Goal: Task Accomplishment & Management: Use online tool/utility

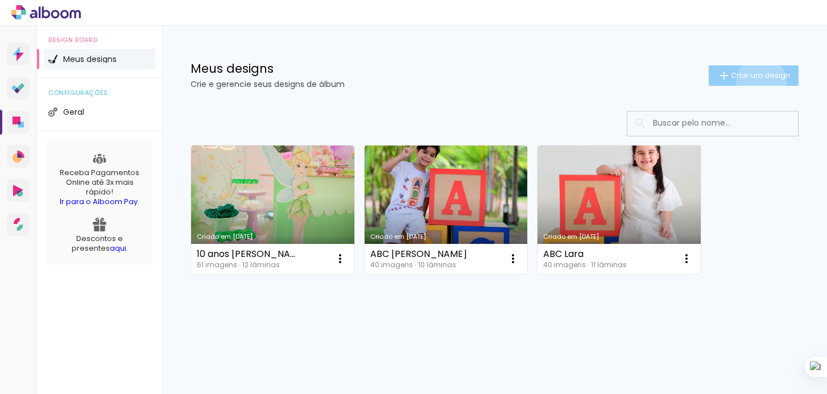
click at [759, 82] on paper-button "Criar um design" at bounding box center [754, 75] width 90 height 20
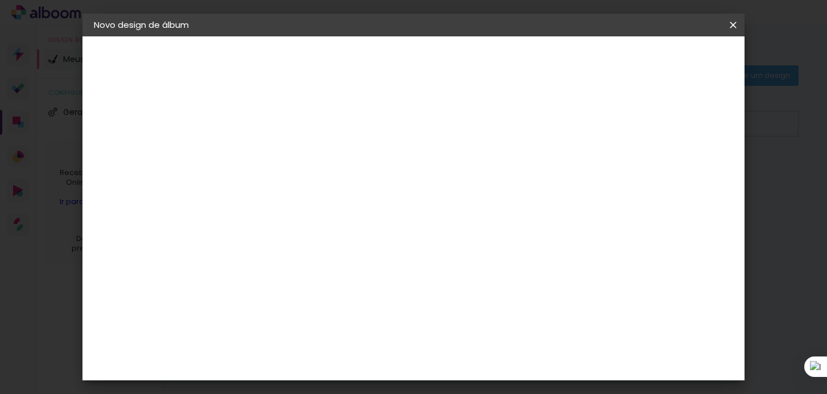
click at [280, 155] on input at bounding box center [280, 153] width 0 height 18
type input "10 anos [PERSON_NAME]"
type paper-input "10 anos [PERSON_NAME]"
click at [0, 0] on slot "Avançar" at bounding box center [0, 0] width 0 height 0
click at [493, 181] on paper-item "Tamanho Livre" at bounding box center [438, 172] width 109 height 25
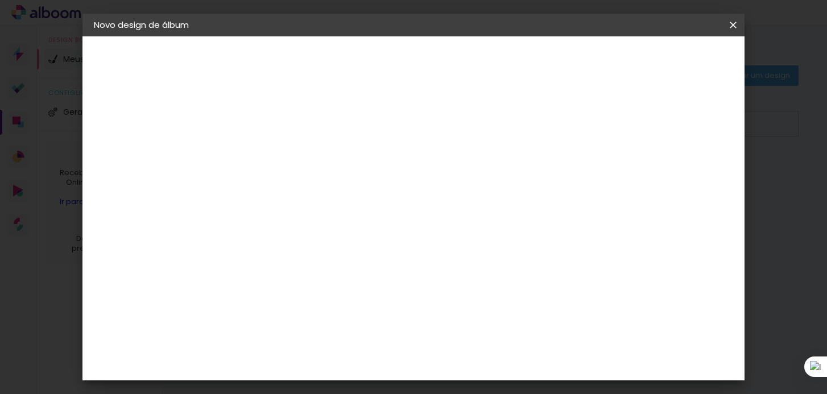
click at [0, 0] on slot "Tamanho Livre" at bounding box center [0, 0] width 0 height 0
click at [493, 170] on paper-item "Tamanho Livre" at bounding box center [438, 172] width 109 height 25
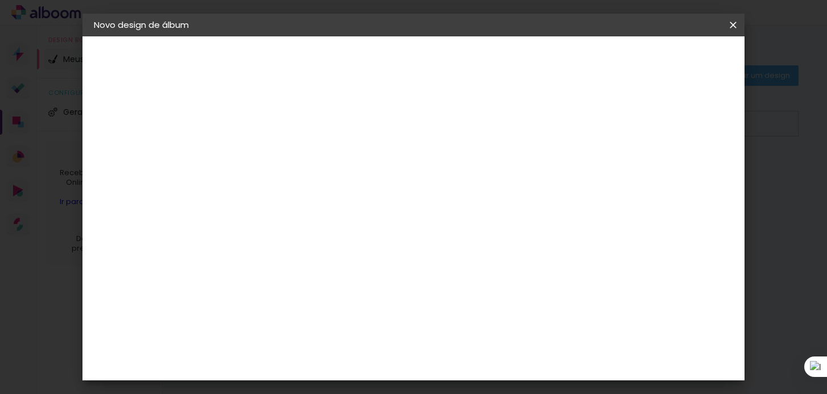
drag, startPoint x: 594, startPoint y: 170, endPoint x: 495, endPoint y: 173, distance: 99.0
click at [493, 173] on paper-item "Tamanho Livre" at bounding box center [438, 172] width 109 height 25
click at [403, 172] on iron-icon at bounding box center [397, 173] width 14 height 14
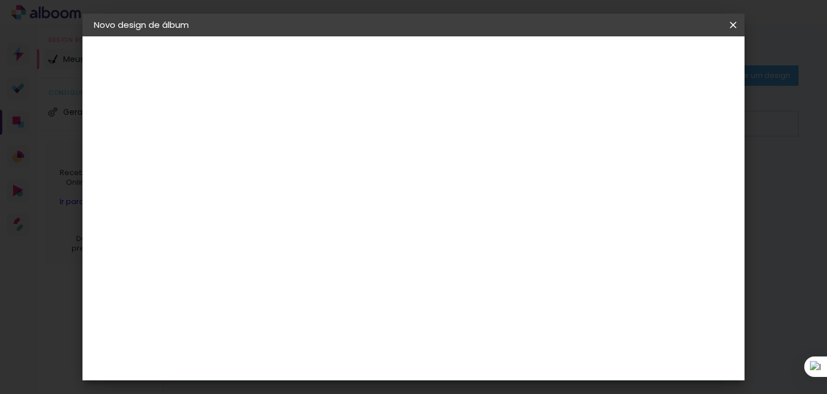
click at [403, 172] on iron-icon at bounding box center [397, 173] width 14 height 14
click at [493, 146] on h3 "Avançado" at bounding box center [438, 139] width 109 height 13
click at [0, 0] on slot "Avançar" at bounding box center [0, 0] width 0 height 0
click at [158, 141] on div "Tamanho livre" at bounding box center [137, 141] width 39 height 16
click at [160, 141] on iron-pages "Fornecedor Escolhendo fornecedor..." at bounding box center [156, 140] width 125 height 23
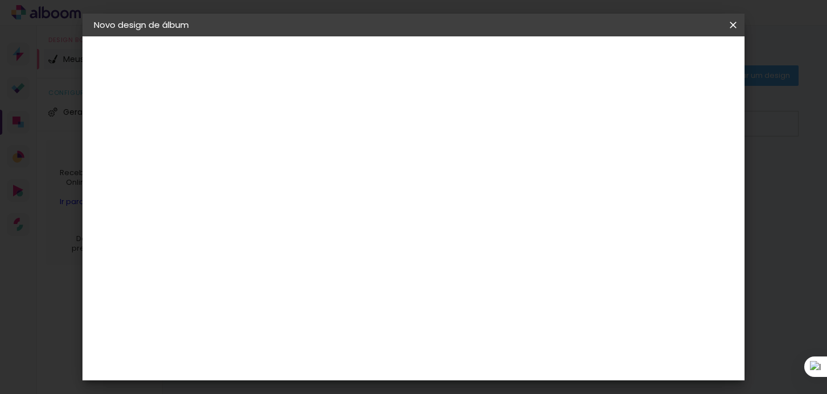
click at [493, 60] on div "Voltar Avançar" at bounding box center [436, 60] width 113 height 19
click at [0, 0] on slot "Tamanho Livre" at bounding box center [0, 0] width 0 height 0
click at [0, 0] on slot "Avançar" at bounding box center [0, 0] width 0 height 0
drag, startPoint x: 385, startPoint y: 123, endPoint x: 377, endPoint y: 123, distance: 8.6
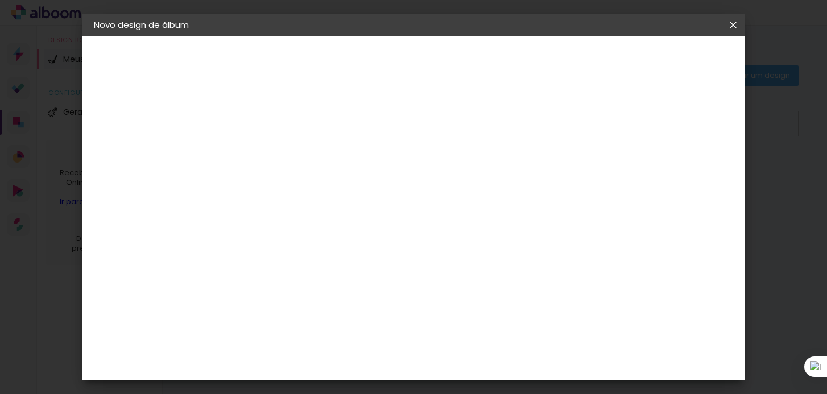
click at [377, 123] on span "30" at bounding box center [383, 123] width 19 height 17
click at [254, 254] on input "30" at bounding box center [244, 249] width 30 height 17
drag, startPoint x: 482, startPoint y: 354, endPoint x: 474, endPoint y: 354, distance: 8.5
click at [474, 354] on input "60" at bounding box center [476, 352] width 30 height 17
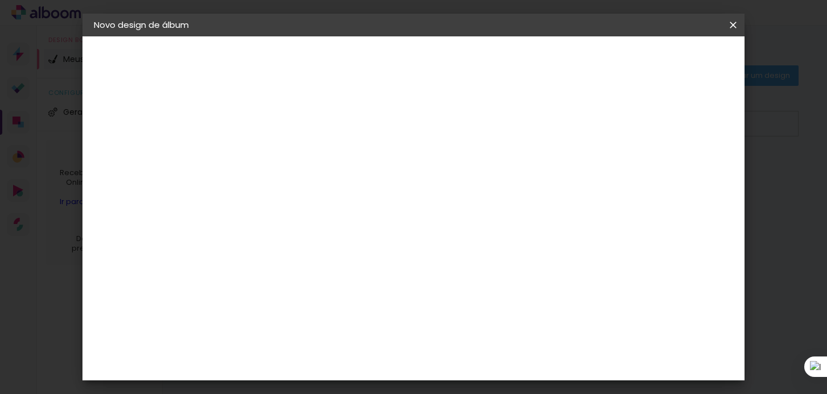
type input "40"
type paper-input "40"
drag, startPoint x: 299, startPoint y: 314, endPoint x: 287, endPoint y: 313, distance: 12.0
click at [287, 313] on input "30" at bounding box center [290, 315] width 30 height 17
type input "3"
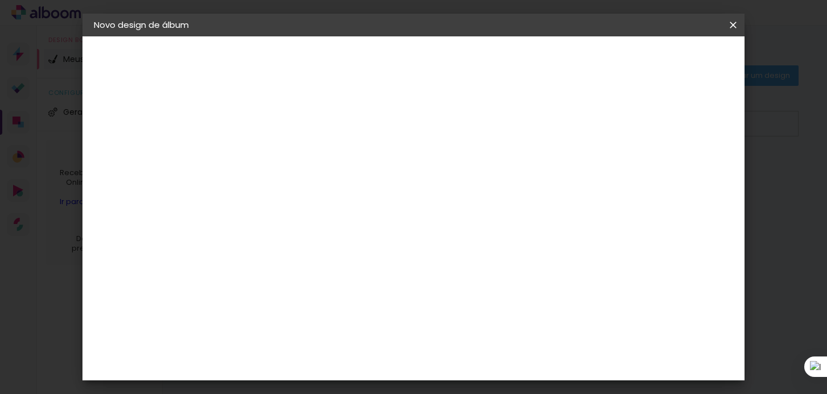
type input "25"
type paper-input "25"
click at [654, 152] on div "20 cm cm cm mm A maioria das encadernadoras sugere 5mm de sangria." at bounding box center [441, 106] width 423 height 91
click at [625, 59] on span "Iniciar design" at bounding box center [599, 60] width 52 height 8
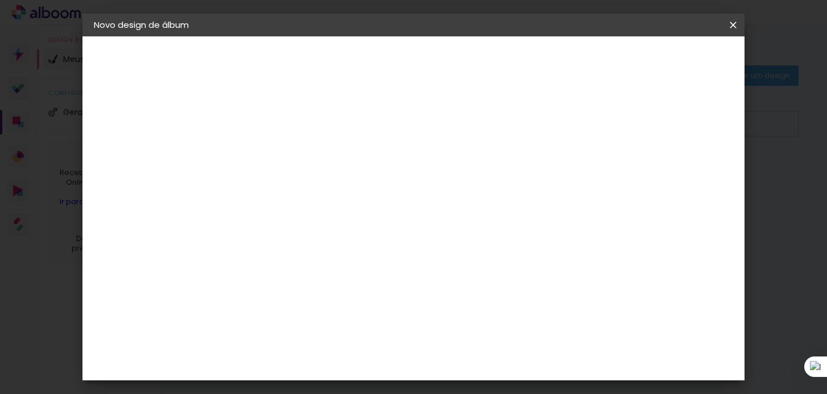
click at [625, 59] on span "Iniciar design" at bounding box center [599, 60] width 52 height 8
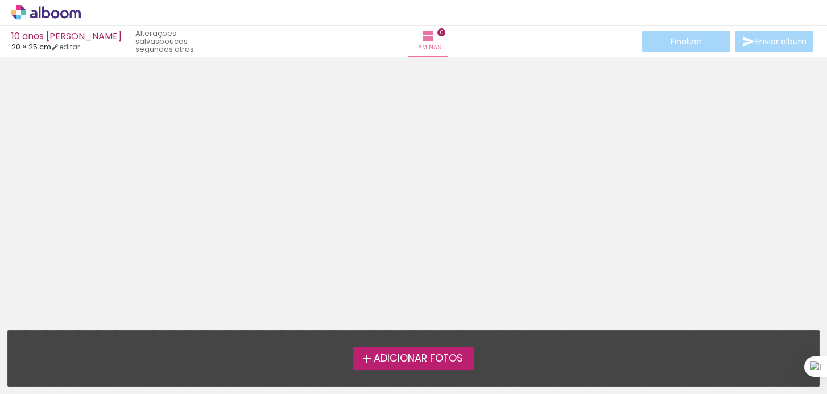
click at [432, 358] on span "Adicionar Fotos" at bounding box center [418, 359] width 89 height 10
click at [0, 0] on input "file" at bounding box center [0, 0] width 0 height 0
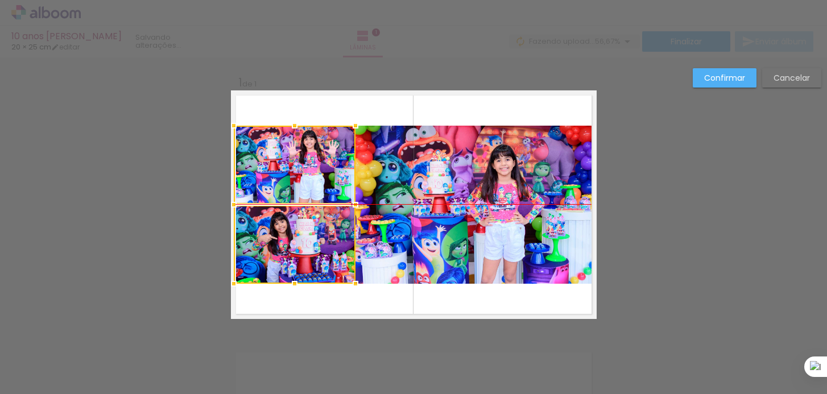
scroll to position [2167, 0]
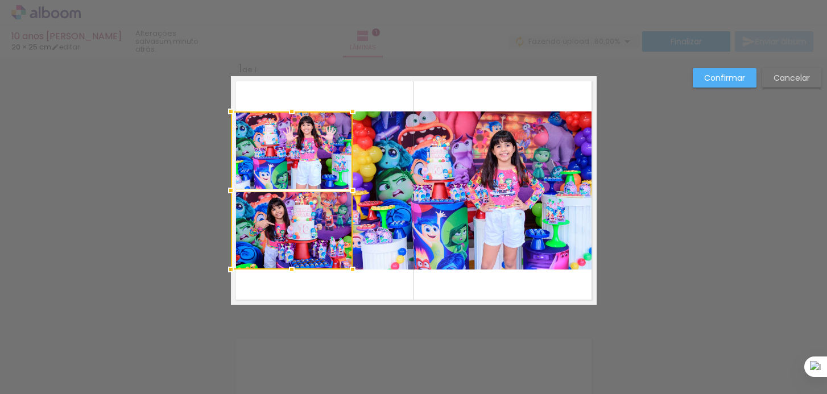
click at [318, 234] on div at bounding box center [292, 191] width 122 height 158
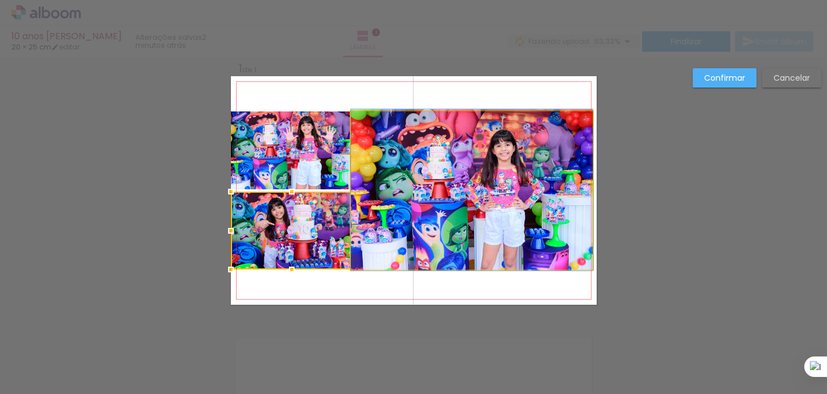
drag, startPoint x: 414, startPoint y: 237, endPoint x: 465, endPoint y: 236, distance: 50.6
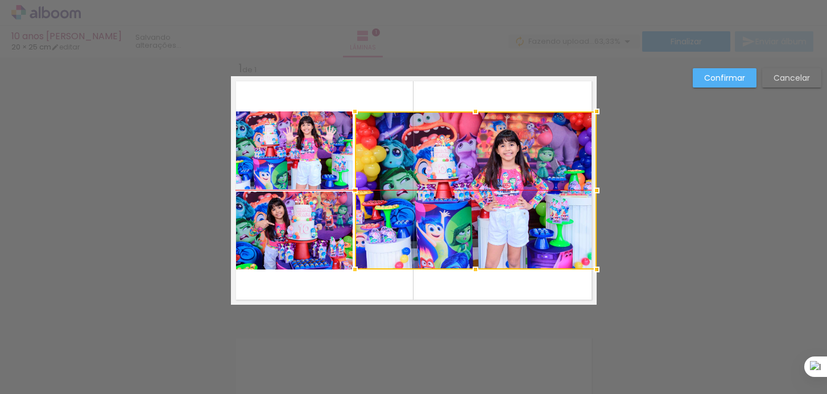
drag, startPoint x: 521, startPoint y: 239, endPoint x: 544, endPoint y: 240, distance: 23.4
click at [544, 240] on div at bounding box center [476, 191] width 242 height 158
click at [527, 286] on quentale-layouter at bounding box center [414, 190] width 366 height 229
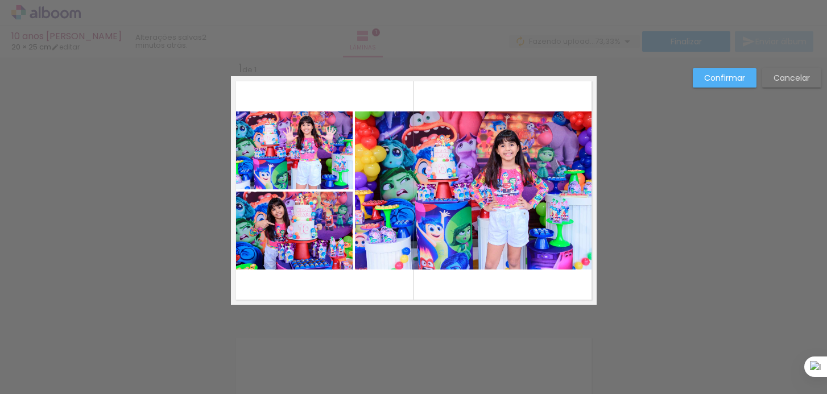
click at [737, 70] on paper-button "Confirmar" at bounding box center [725, 77] width 64 height 19
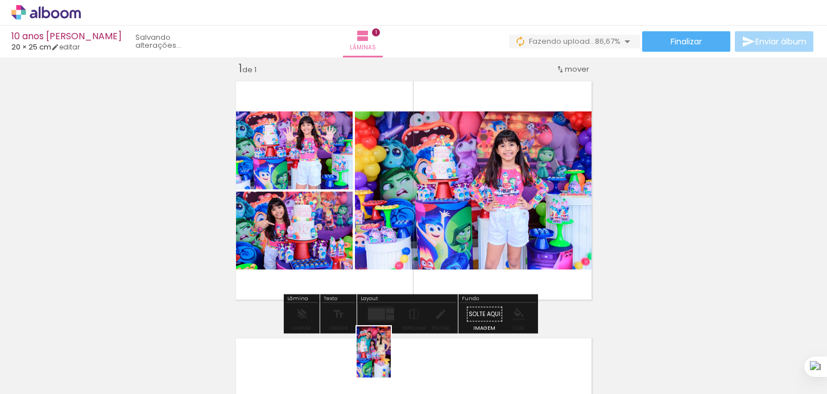
drag, startPoint x: 375, startPoint y: 365, endPoint x: 387, endPoint y: 361, distance: 12.4
click at [386, 361] on div at bounding box center [369, 356] width 38 height 56
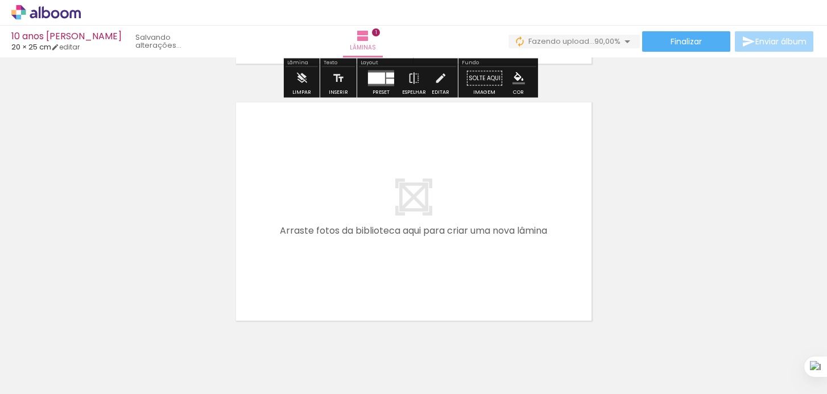
scroll to position [293, 0]
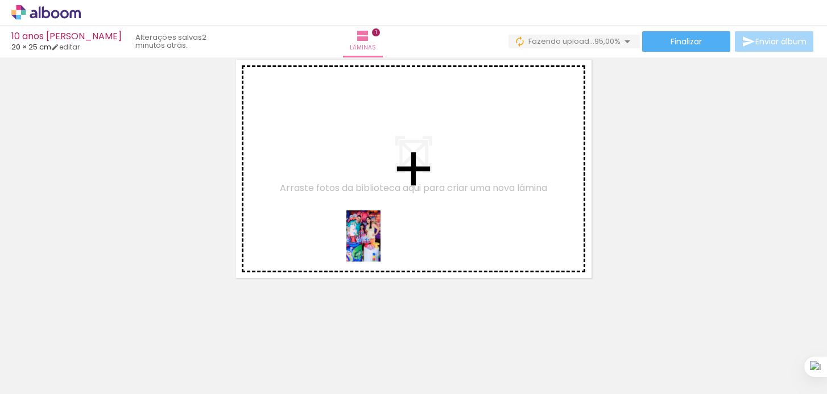
drag, startPoint x: 387, startPoint y: 304, endPoint x: 381, endPoint y: 245, distance: 60.1
click at [381, 245] on quentale-workspace at bounding box center [413, 197] width 827 height 394
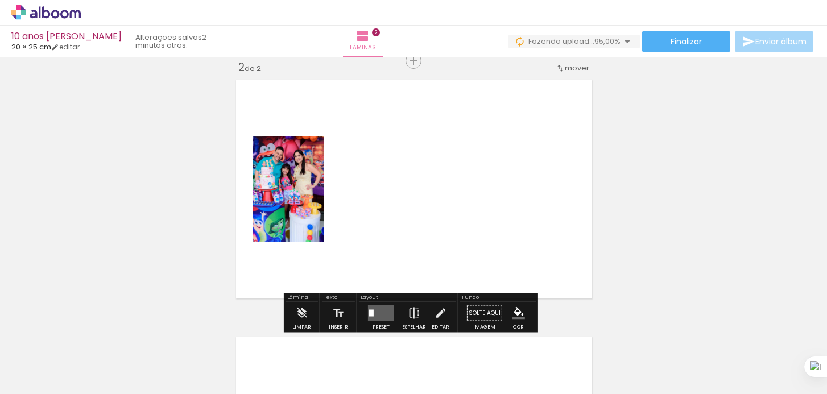
scroll to position [271, 0]
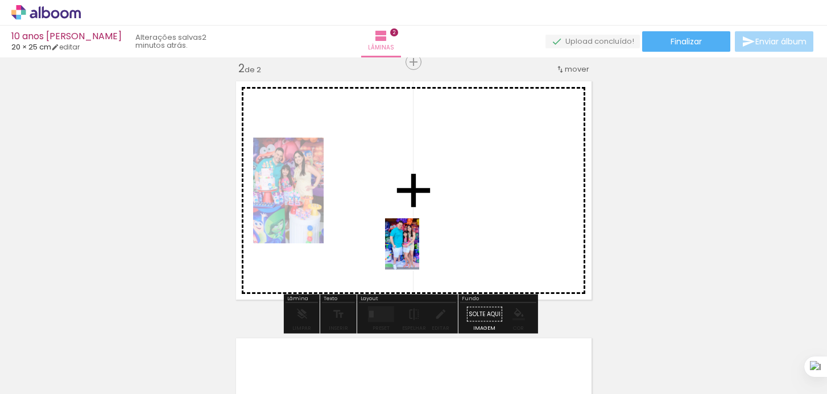
drag, startPoint x: 505, startPoint y: 367, endPoint x: 414, endPoint y: 245, distance: 152.1
click at [414, 244] on quentale-workspace at bounding box center [413, 197] width 827 height 394
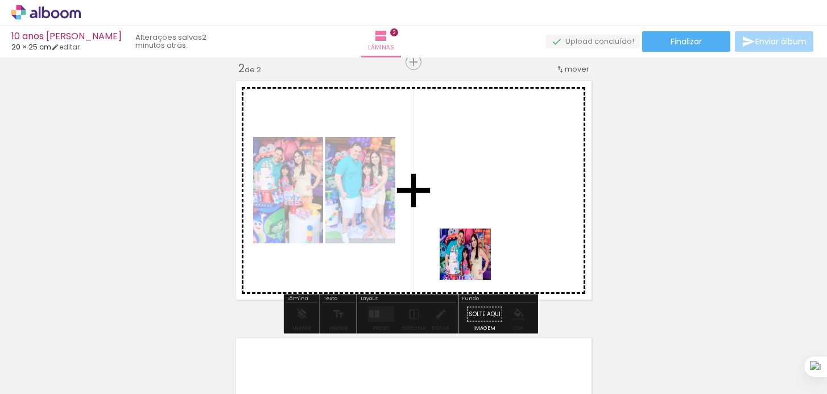
drag, startPoint x: 465, startPoint y: 304, endPoint x: 514, endPoint y: 317, distance: 50.1
click at [477, 242] on quentale-workspace at bounding box center [413, 197] width 827 height 394
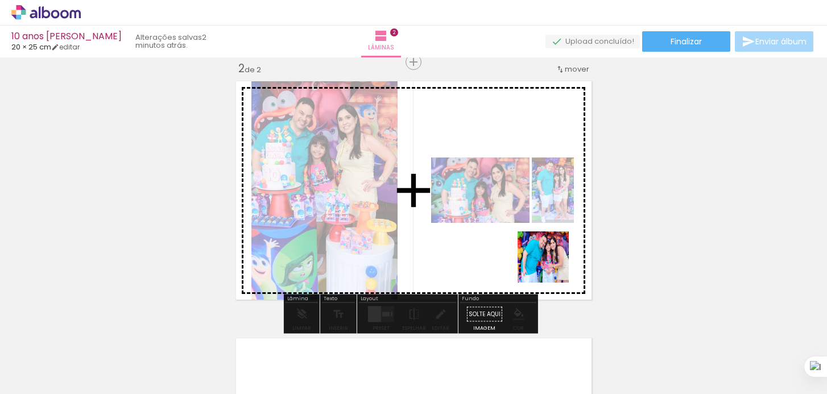
drag, startPoint x: 563, startPoint y: 350, endPoint x: 553, endPoint y: 253, distance: 98.3
click at [553, 253] on quentale-workspace at bounding box center [413, 197] width 827 height 394
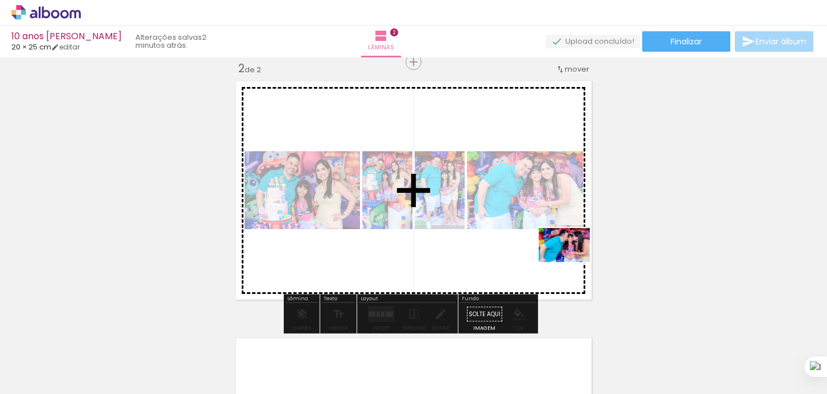
drag, startPoint x: 641, startPoint y: 357, endPoint x: 573, endPoint y: 262, distance: 116.2
click at [573, 262] on quentale-workspace at bounding box center [413, 197] width 827 height 394
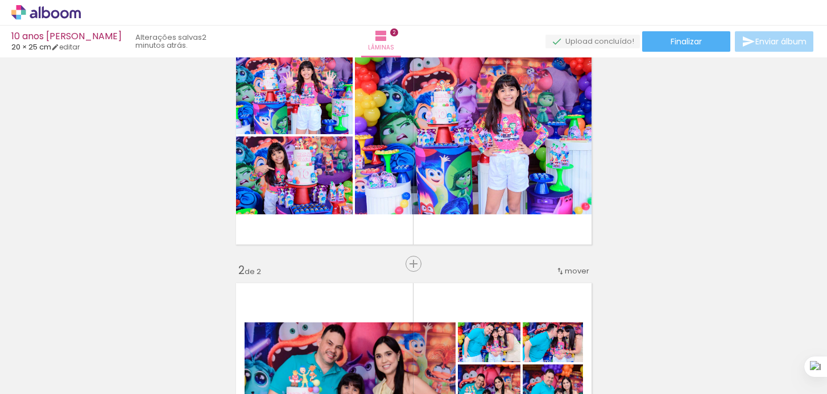
scroll to position [0, 0]
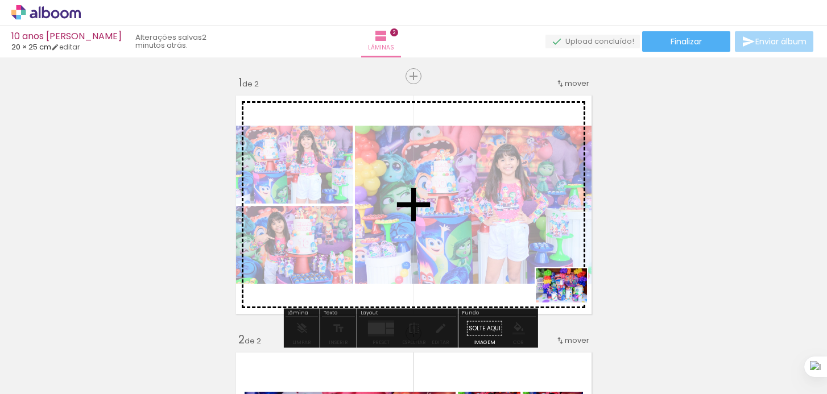
drag, startPoint x: 682, startPoint y: 350, endPoint x: 570, endPoint y: 304, distance: 121.2
click at [570, 304] on quentale-workspace at bounding box center [413, 197] width 827 height 394
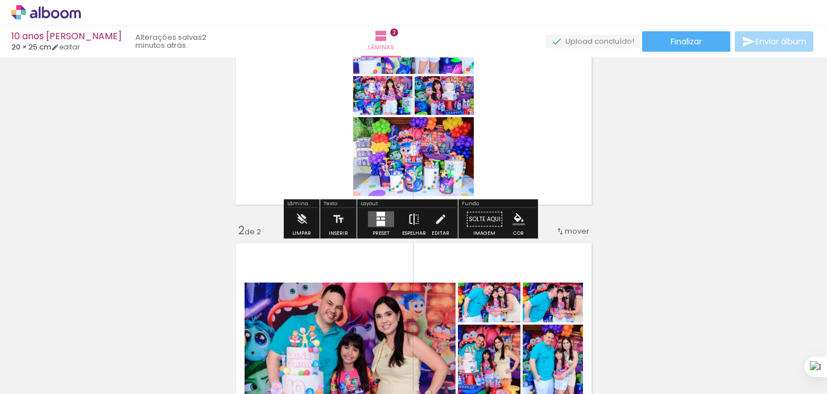
scroll to position [108, 0]
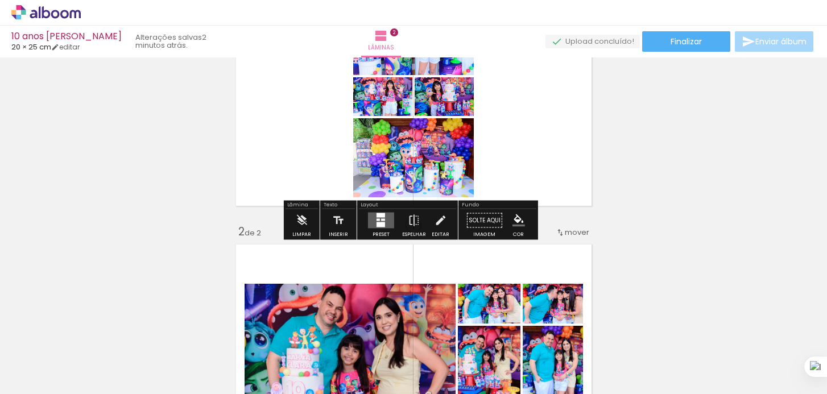
click at [377, 220] on div at bounding box center [378, 220] width 3 height 2
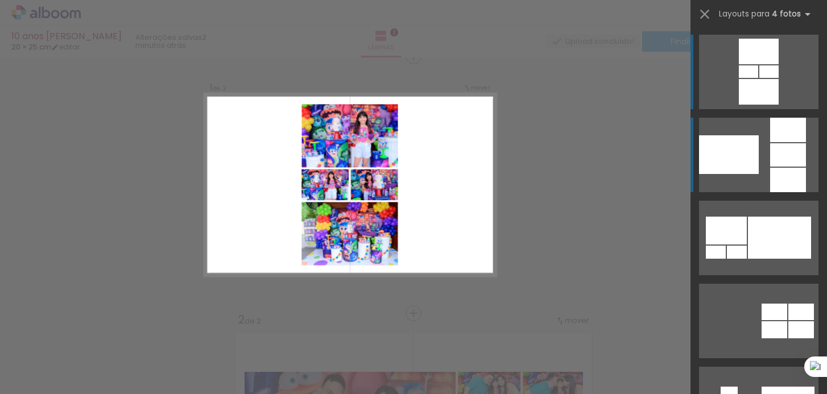
scroll to position [14, 0]
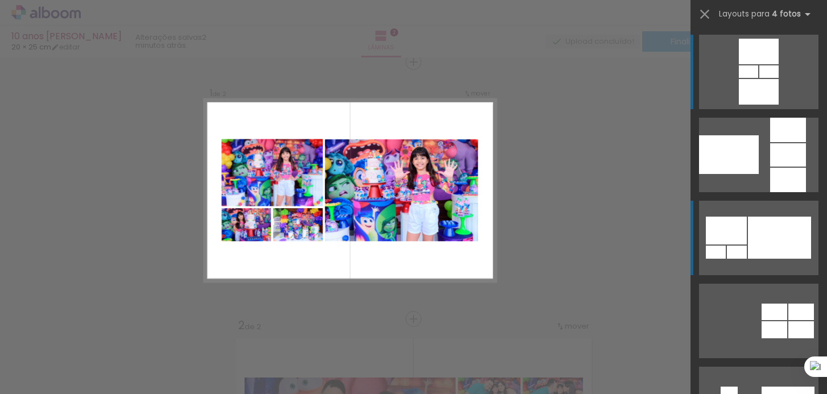
click at [753, 241] on div at bounding box center [779, 238] width 63 height 42
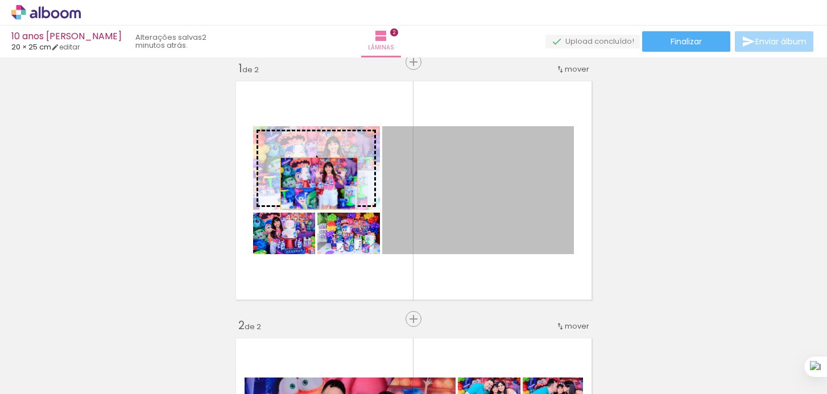
drag, startPoint x: 494, startPoint y: 210, endPoint x: 315, endPoint y: 183, distance: 181.2
click at [0, 0] on slot at bounding box center [0, 0] width 0 height 0
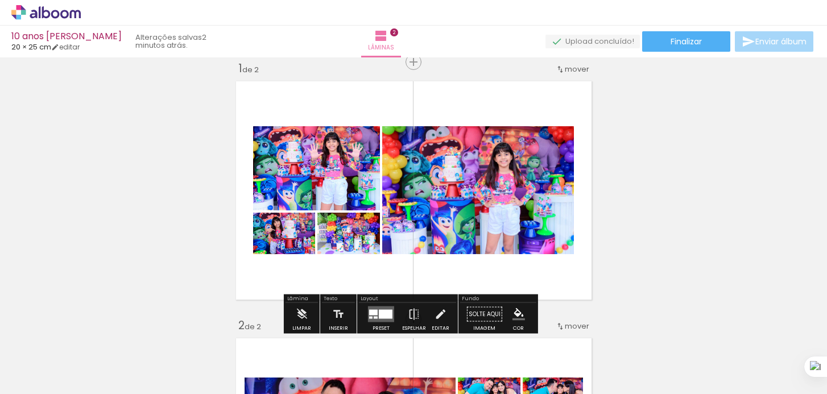
click at [493, 232] on quentale-photo at bounding box center [478, 190] width 192 height 128
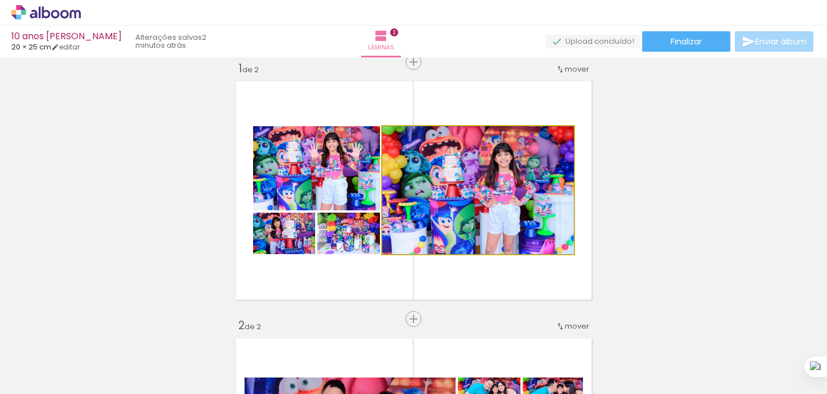
click at [493, 232] on quentale-photo at bounding box center [478, 190] width 192 height 128
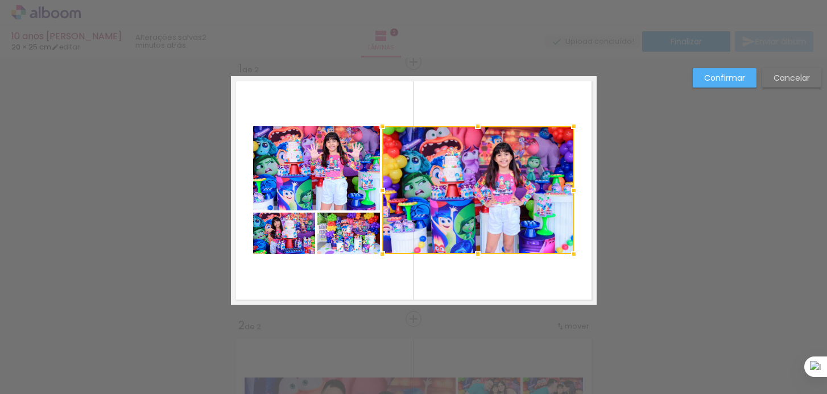
drag, startPoint x: 523, startPoint y: 282, endPoint x: 266, endPoint y: 144, distance: 291.2
click at [266, 144] on quentale-layouter at bounding box center [414, 190] width 366 height 229
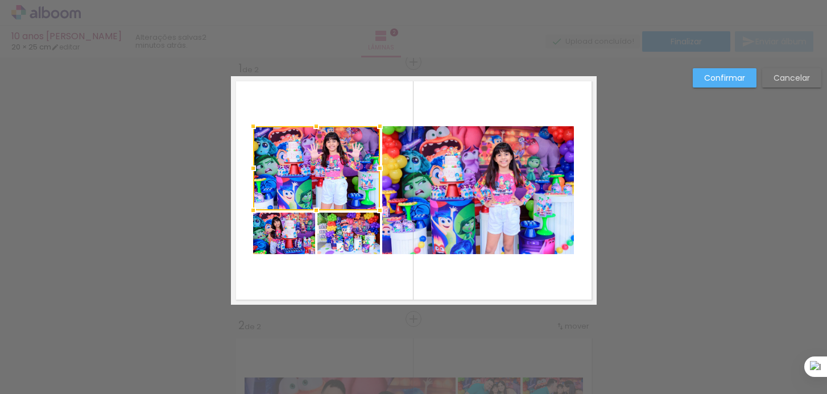
drag, startPoint x: 245, startPoint y: 107, endPoint x: 500, endPoint y: 243, distance: 289.4
click at [500, 243] on quentale-layouter at bounding box center [414, 190] width 366 height 229
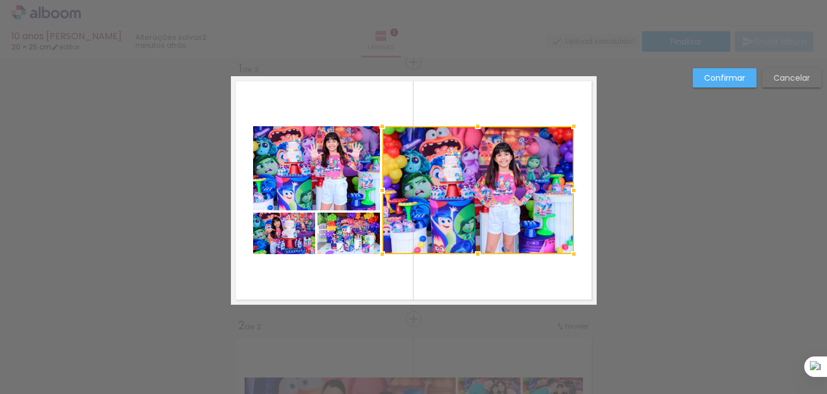
drag, startPoint x: 290, startPoint y: 245, endPoint x: 315, endPoint y: 241, distance: 24.7
click at [290, 245] on quentale-photo at bounding box center [284, 234] width 62 height 42
click at [355, 241] on div at bounding box center [413, 190] width 321 height 128
click at [341, 193] on div at bounding box center [413, 190] width 321 height 128
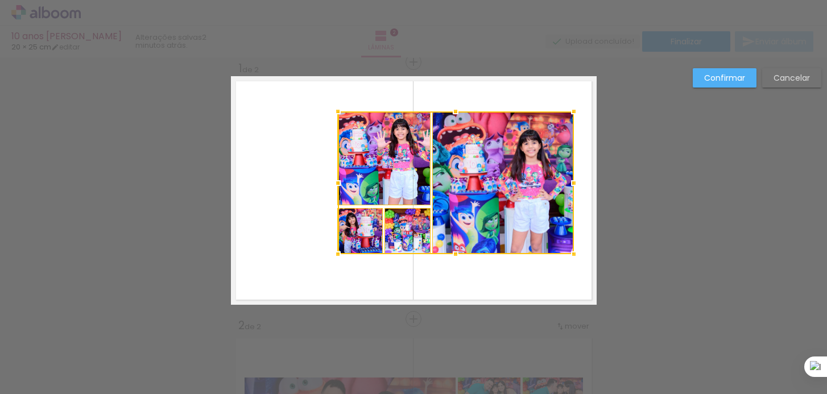
drag, startPoint x: 249, startPoint y: 125, endPoint x: 303, endPoint y: 117, distance: 54.5
click at [303, 117] on album-spread "1 de 2" at bounding box center [414, 190] width 366 height 229
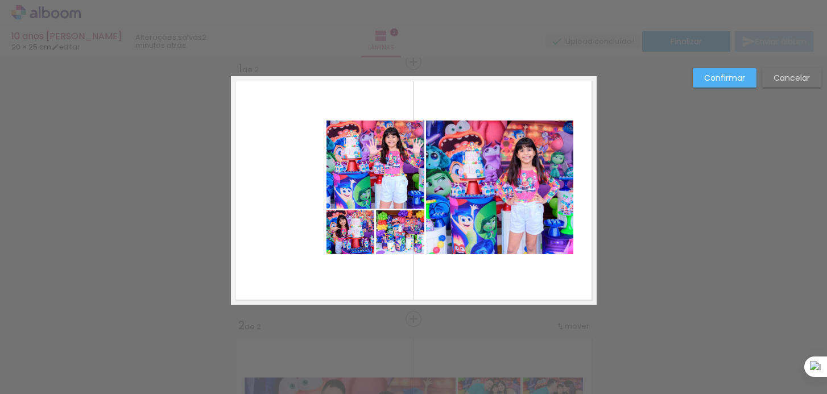
click at [786, 86] on paper-button "Cancelar" at bounding box center [791, 77] width 59 height 19
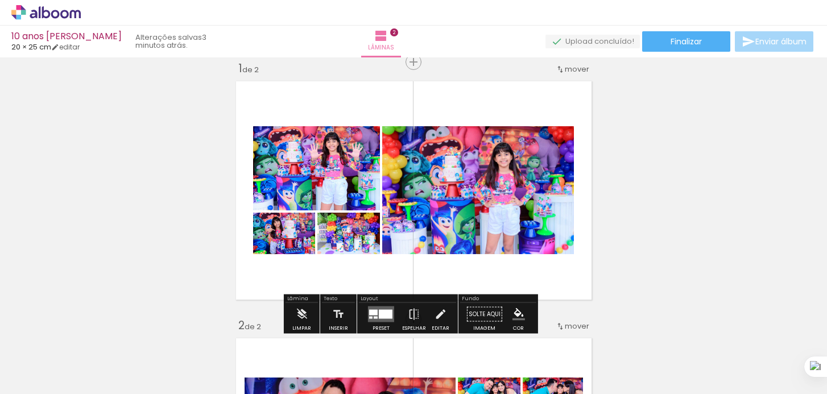
click at [511, 213] on quentale-photo at bounding box center [478, 190] width 192 height 128
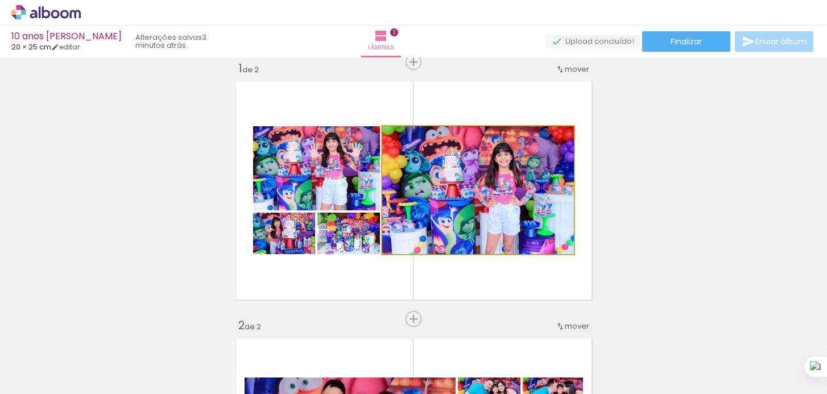
click at [511, 213] on quentale-photo at bounding box center [478, 190] width 192 height 128
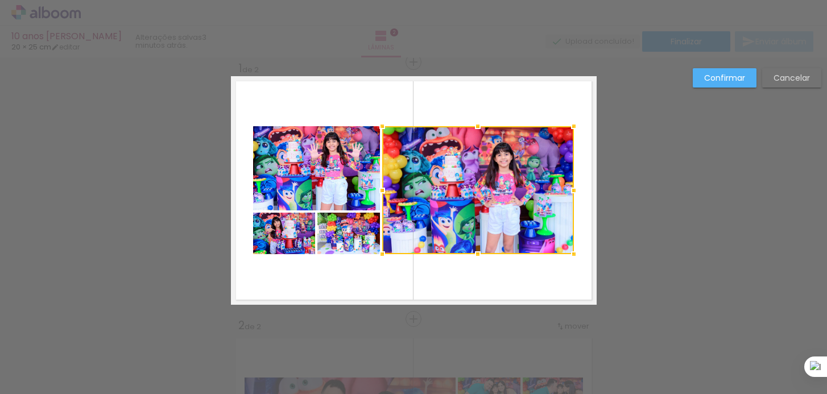
click at [337, 237] on quentale-photo at bounding box center [348, 234] width 63 height 42
click at [275, 237] on quentale-photo at bounding box center [284, 234] width 62 height 42
click at [271, 181] on div at bounding box center [413, 190] width 321 height 128
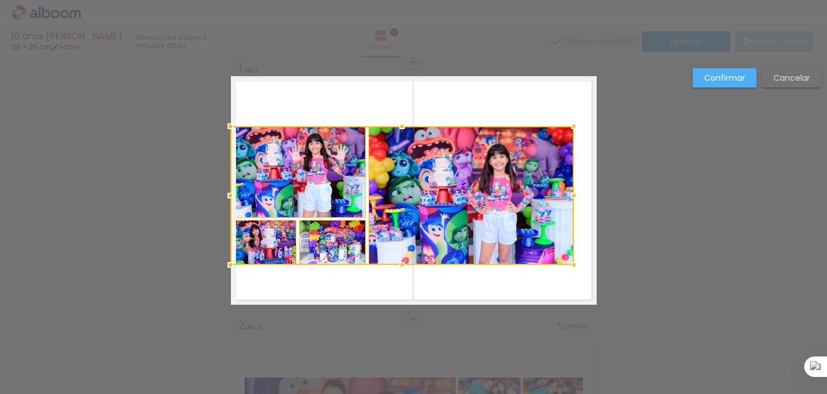
drag, startPoint x: 249, startPoint y: 253, endPoint x: 229, endPoint y: 263, distance: 22.7
click at [229, 263] on div at bounding box center [230, 265] width 23 height 23
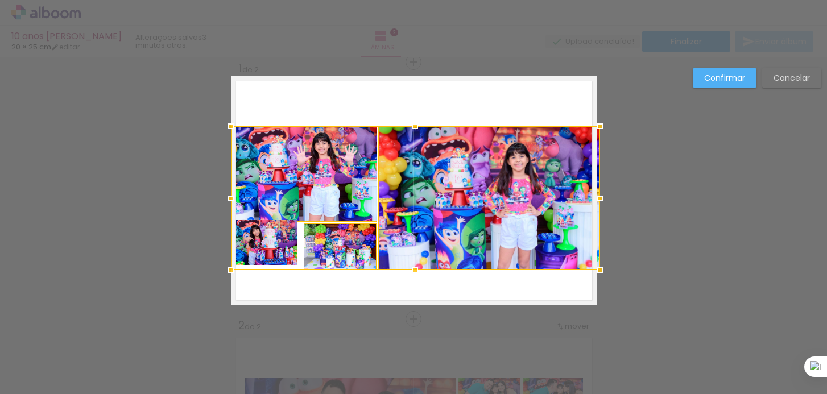
drag, startPoint x: 569, startPoint y: 263, endPoint x: 593, endPoint y: 269, distance: 25.0
click at [593, 269] on div at bounding box center [600, 270] width 23 height 23
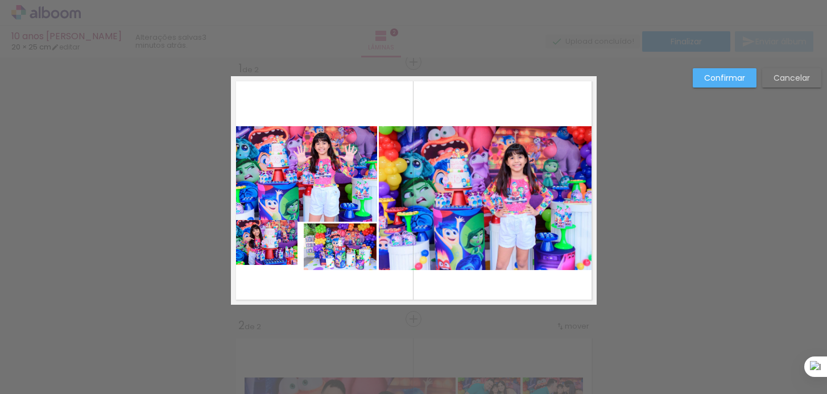
click at [0, 0] on slot "Cancelar" at bounding box center [0, 0] width 0 height 0
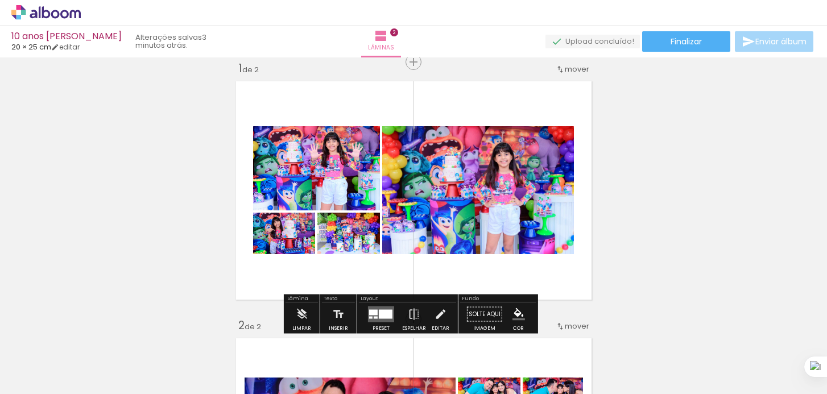
click at [466, 224] on quentale-photo at bounding box center [478, 190] width 192 height 128
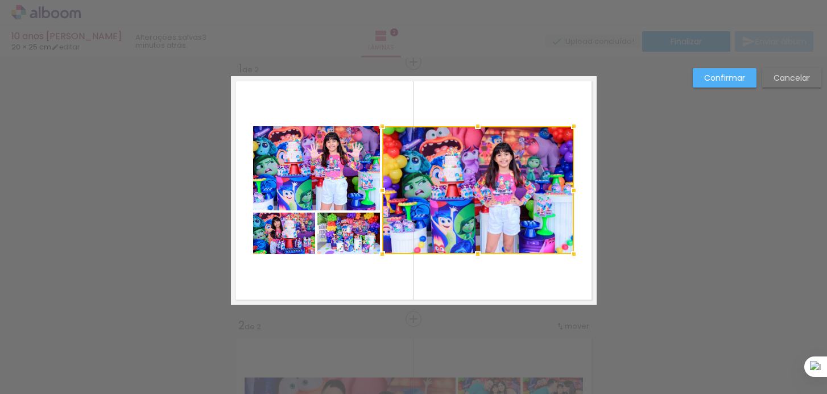
drag, startPoint x: 491, startPoint y: 290, endPoint x: 454, endPoint y: 272, distance: 41.2
click at [454, 272] on quentale-layouter at bounding box center [414, 190] width 366 height 229
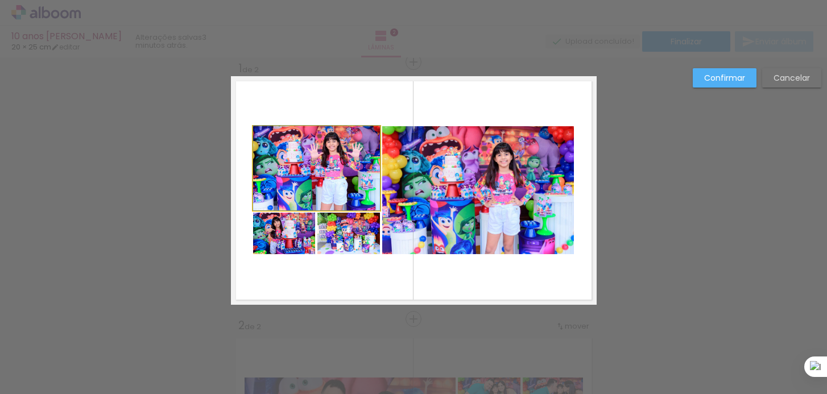
click at [321, 178] on quentale-photo at bounding box center [316, 168] width 127 height 84
click at [283, 233] on quentale-photo at bounding box center [284, 234] width 62 height 42
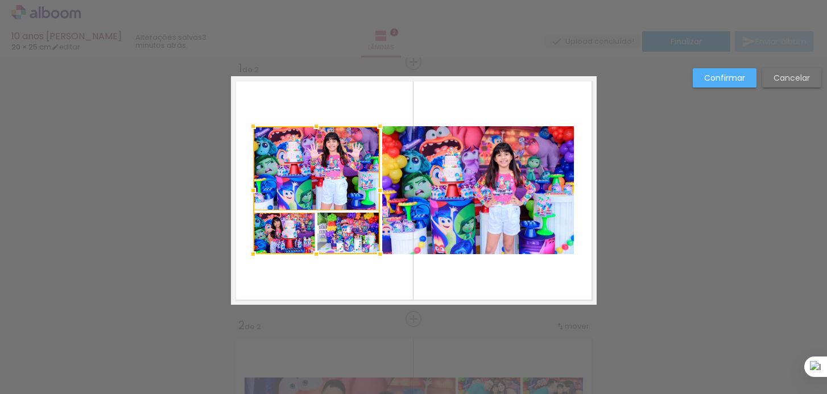
click at [354, 229] on div at bounding box center [316, 190] width 127 height 128
click at [477, 227] on quentale-photo at bounding box center [478, 190] width 192 height 128
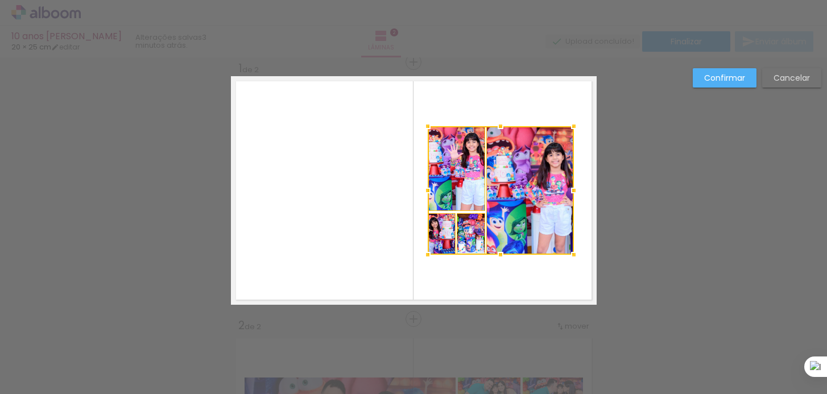
drag, startPoint x: 247, startPoint y: 254, endPoint x: 420, endPoint y: 255, distance: 172.9
click at [420, 255] on div at bounding box center [427, 254] width 23 height 23
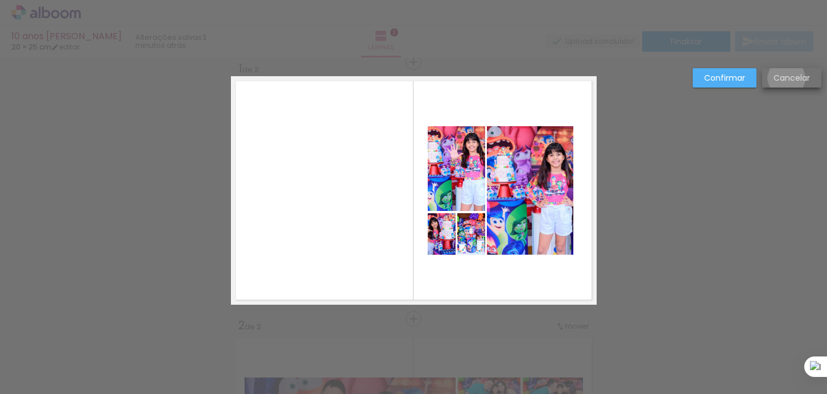
click at [0, 0] on slot "Cancelar" at bounding box center [0, 0] width 0 height 0
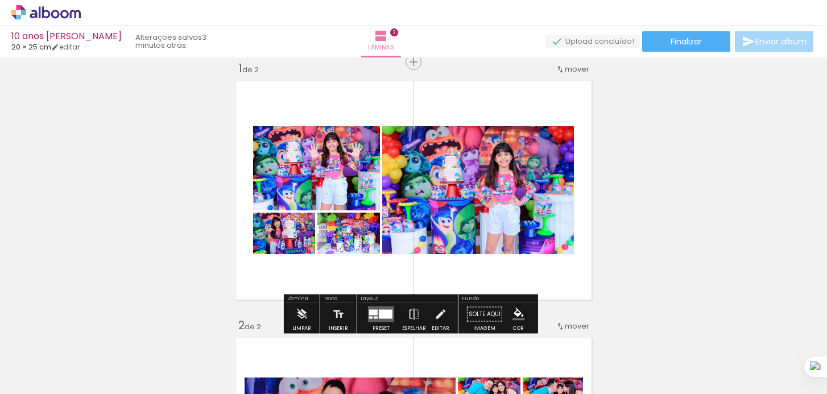
click at [356, 240] on div at bounding box center [353, 242] width 14 height 11
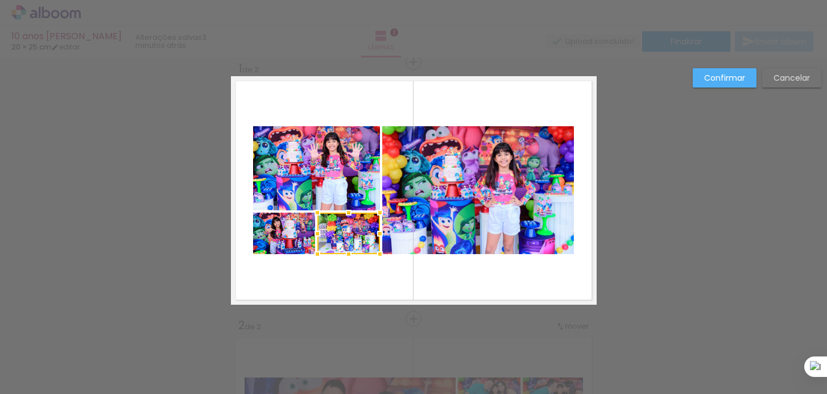
click at [283, 237] on quentale-photo at bounding box center [284, 234] width 62 height 42
click at [301, 192] on quentale-photo at bounding box center [316, 168] width 127 height 84
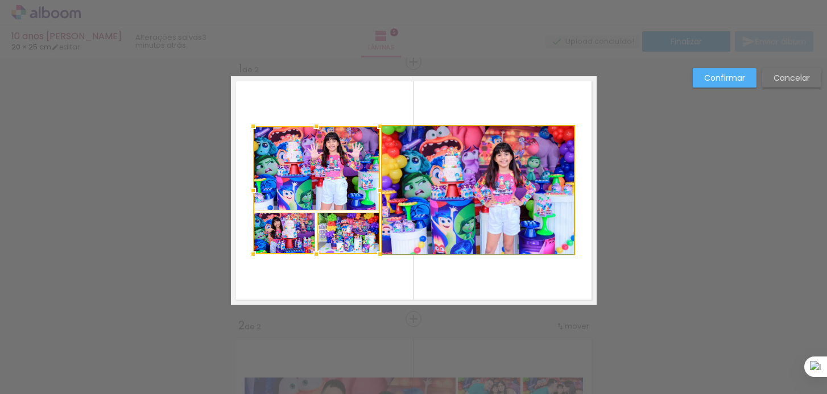
click at [474, 229] on quentale-photo at bounding box center [478, 190] width 192 height 128
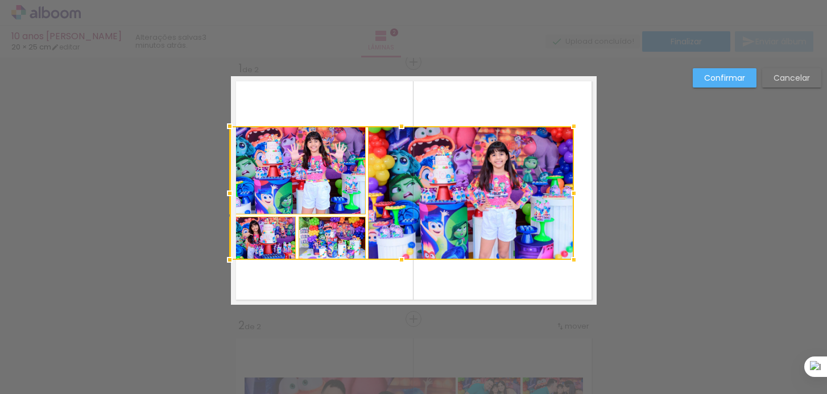
drag, startPoint x: 250, startPoint y: 254, endPoint x: 225, endPoint y: 260, distance: 25.1
click at [225, 260] on div at bounding box center [229, 260] width 23 height 23
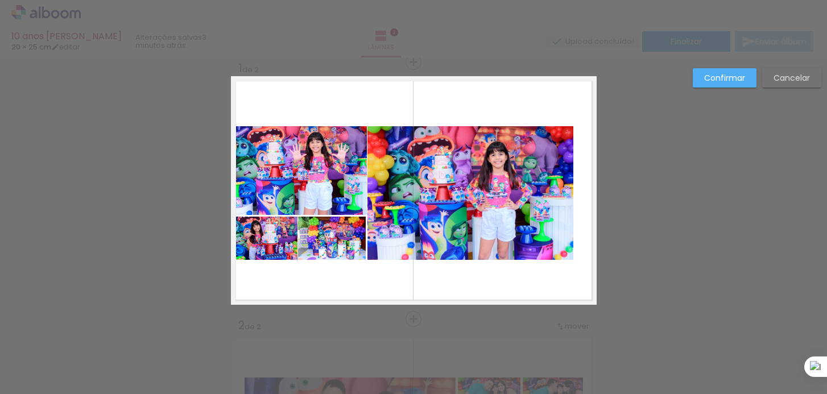
click at [267, 238] on quentale-photo at bounding box center [264, 239] width 67 height 44
click at [295, 175] on quentale-photo at bounding box center [299, 170] width 137 height 89
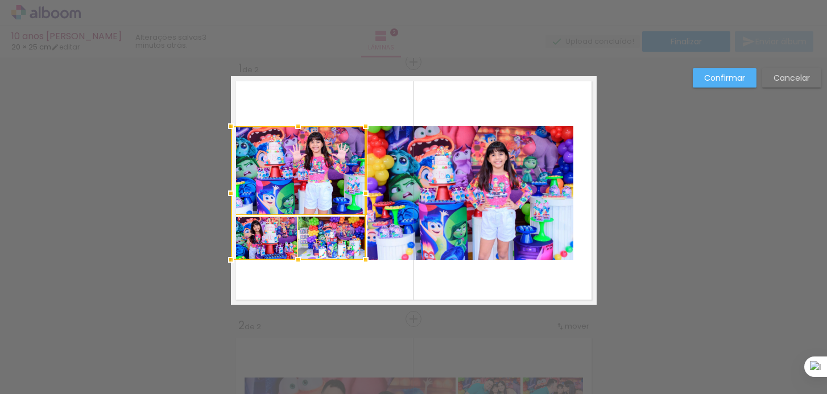
click at [331, 235] on div at bounding box center [298, 193] width 135 height 134
click at [441, 220] on quentale-photo at bounding box center [470, 193] width 206 height 134
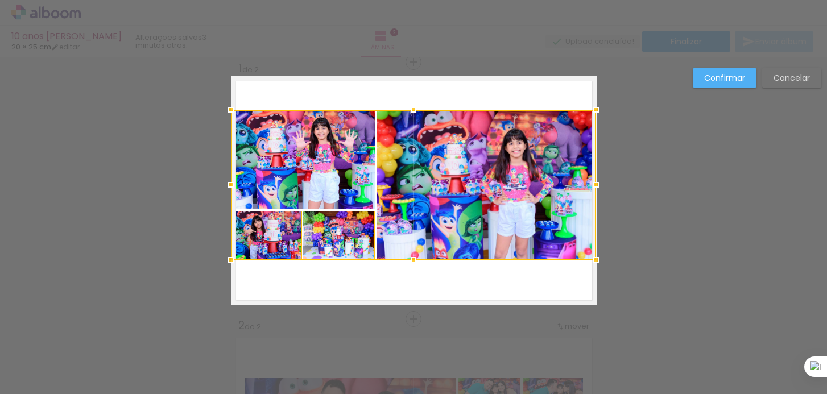
drag, startPoint x: 569, startPoint y: 126, endPoint x: 602, endPoint y: 110, distance: 36.9
click at [602, 110] on div at bounding box center [596, 109] width 23 height 23
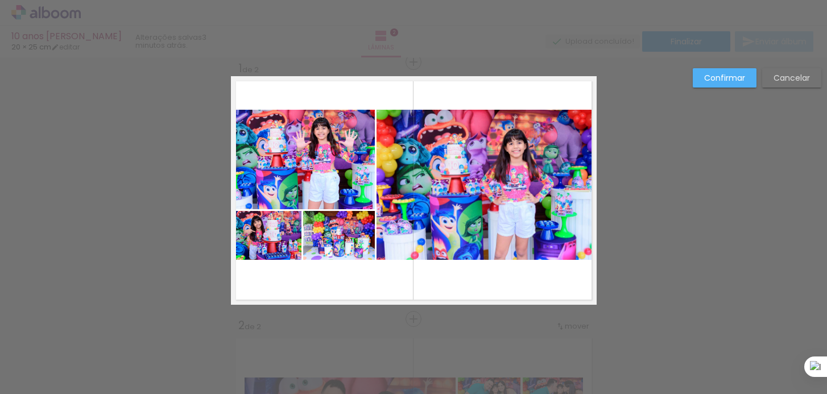
click at [496, 282] on quentale-layouter at bounding box center [414, 190] width 366 height 229
click at [0, 0] on slot "Confirmar" at bounding box center [0, 0] width 0 height 0
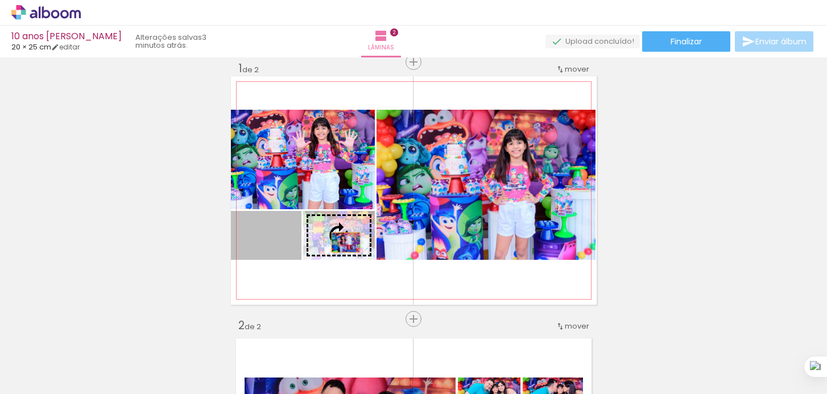
drag, startPoint x: 284, startPoint y: 250, endPoint x: 348, endPoint y: 242, distance: 64.3
click at [0, 0] on slot at bounding box center [0, 0] width 0 height 0
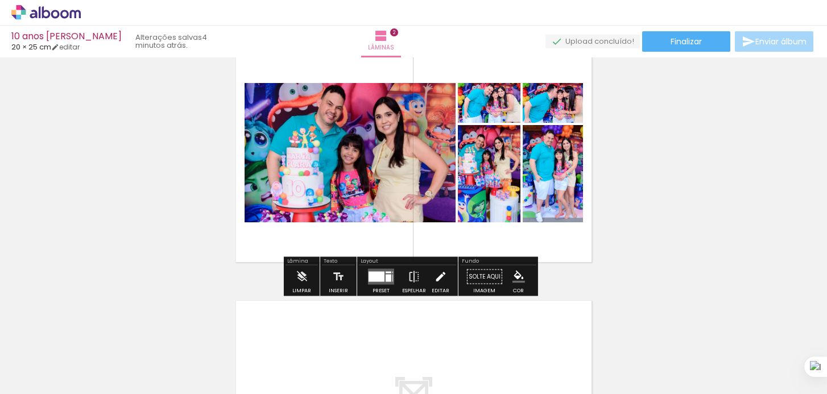
scroll to position [309, 0]
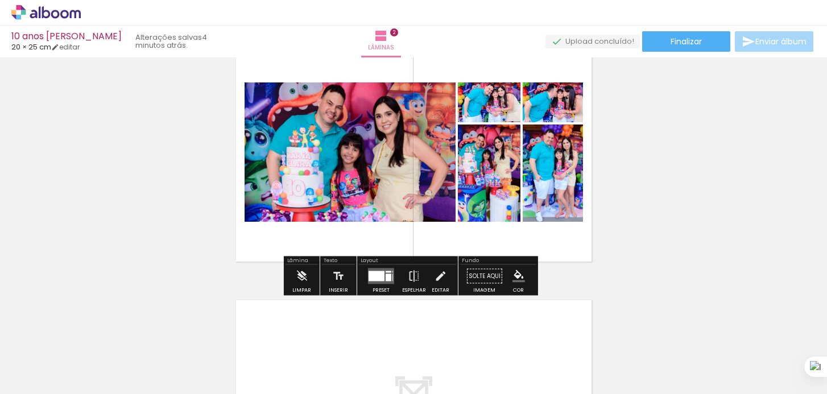
click at [377, 279] on div at bounding box center [377, 276] width 16 height 10
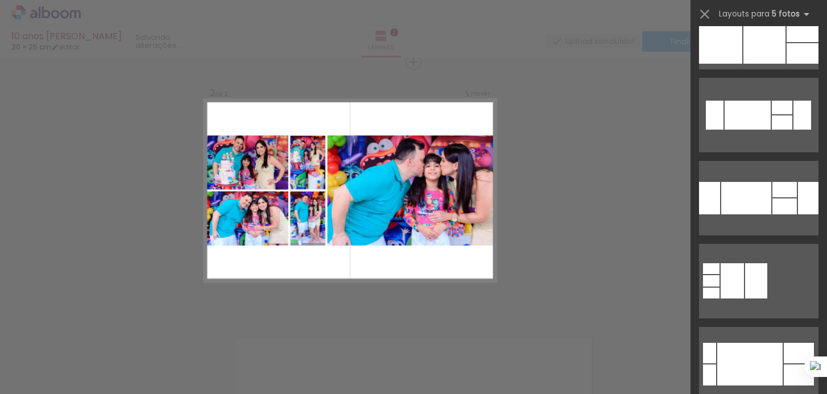
scroll to position [0, 0]
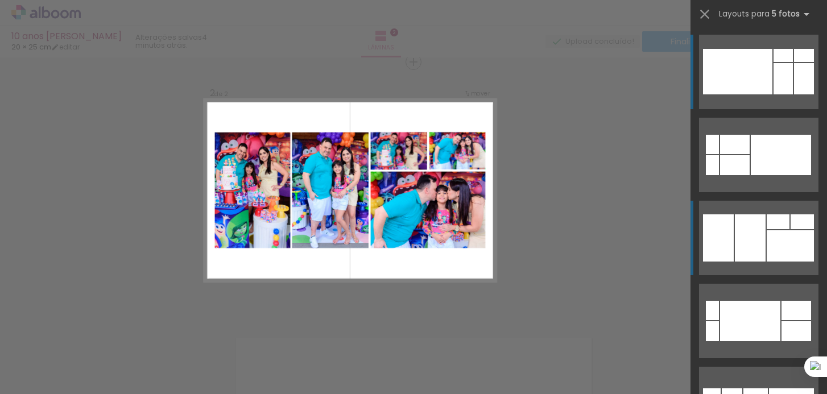
click at [787, 233] on div at bounding box center [790, 245] width 47 height 31
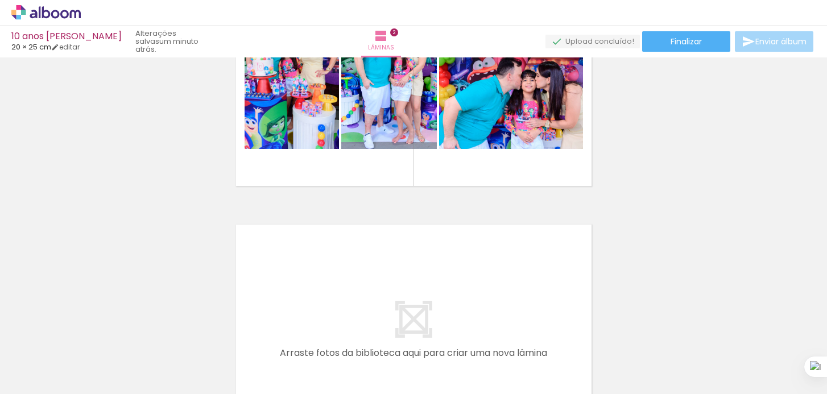
scroll to position [0, 71]
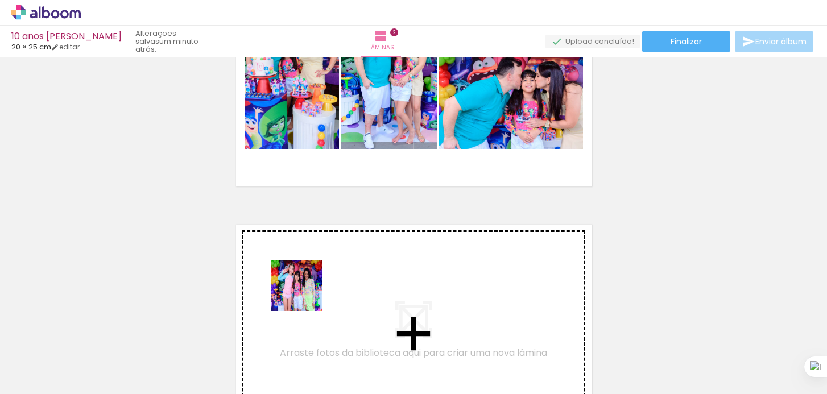
drag, startPoint x: 195, startPoint y: 349, endPoint x: 313, endPoint y: 288, distance: 133.8
click at [313, 288] on quentale-workspace at bounding box center [413, 197] width 827 height 394
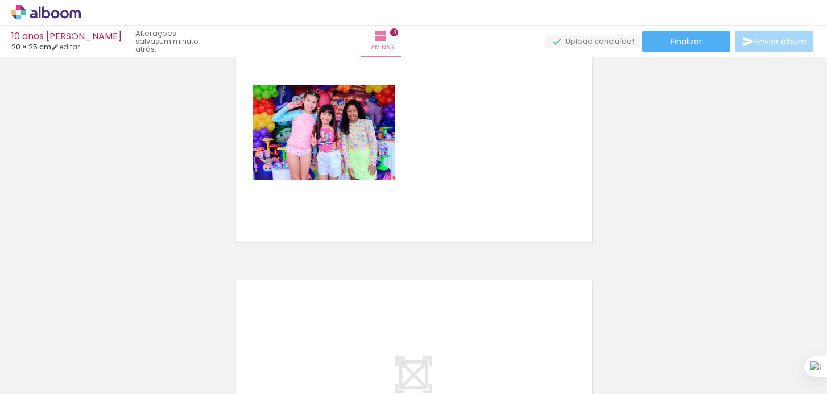
scroll to position [0, 579]
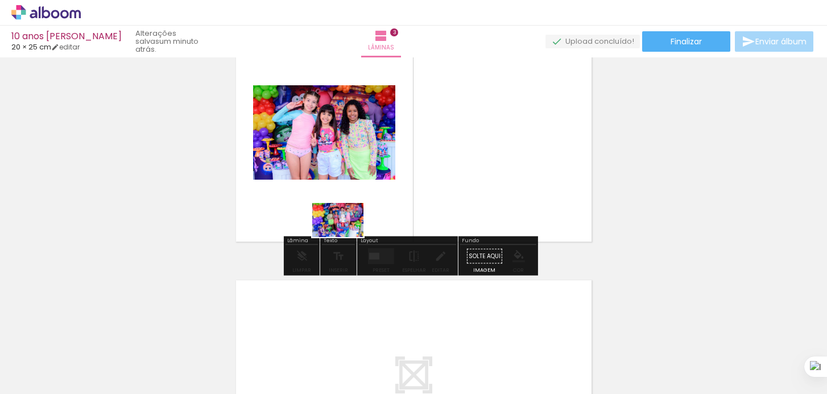
drag, startPoint x: 302, startPoint y: 357, endPoint x: 346, endPoint y: 237, distance: 128.2
click at [346, 237] on quentale-workspace at bounding box center [413, 197] width 827 height 394
click at [347, 235] on quentale-layouter at bounding box center [414, 132] width 366 height 229
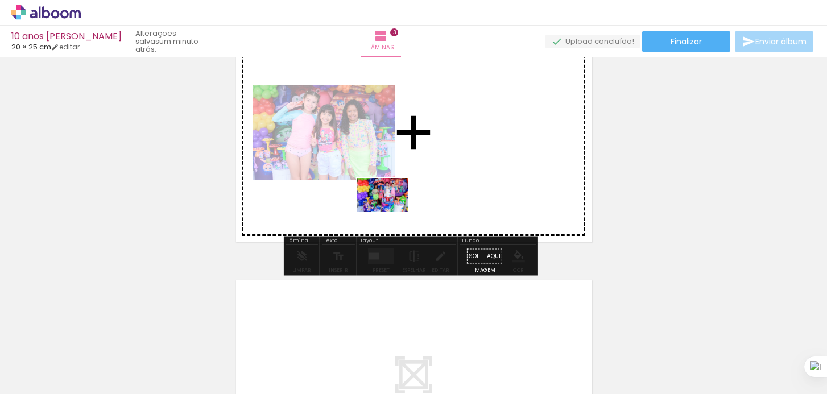
drag, startPoint x: 305, startPoint y: 359, endPoint x: 391, endPoint y: 212, distance: 170.3
click at [391, 212] on quentale-workspace at bounding box center [413, 197] width 827 height 394
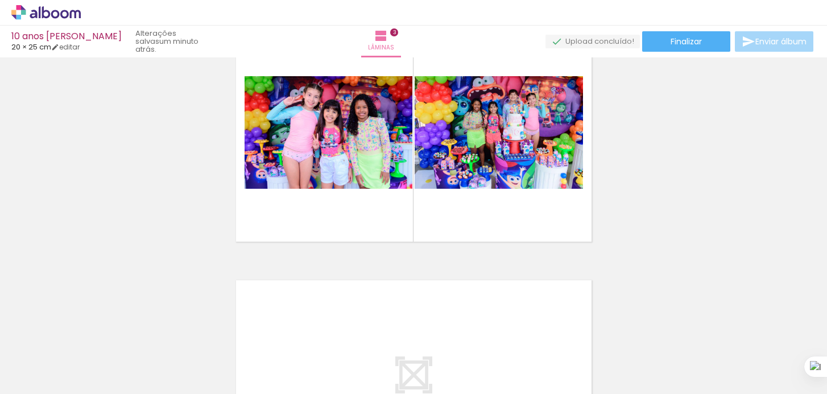
scroll to position [0, 955]
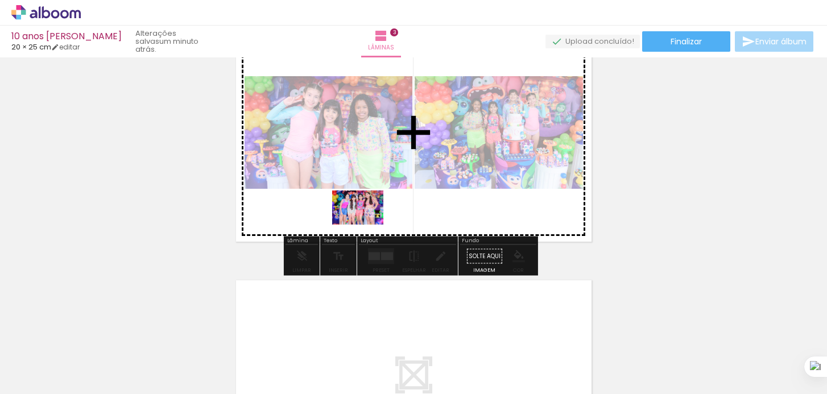
drag, startPoint x: 257, startPoint y: 357, endPoint x: 367, endPoint y: 223, distance: 173.8
click at [367, 223] on quentale-workspace at bounding box center [413, 197] width 827 height 394
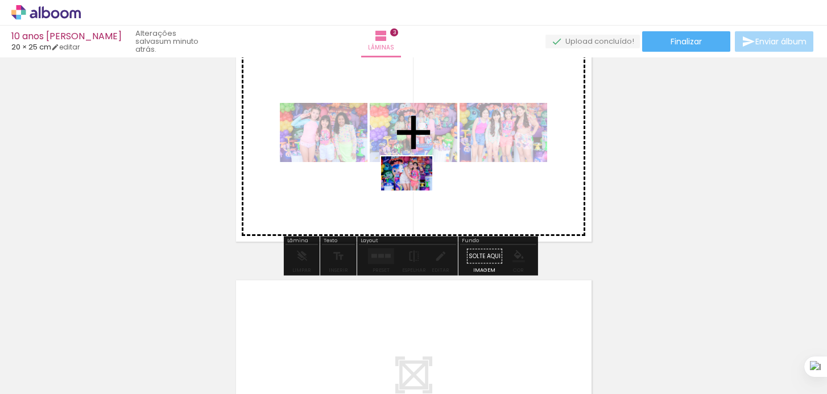
drag, startPoint x: 309, startPoint y: 355, endPoint x: 415, endPoint y: 191, distance: 195.5
click at [415, 191] on quentale-workspace at bounding box center [413, 197] width 827 height 394
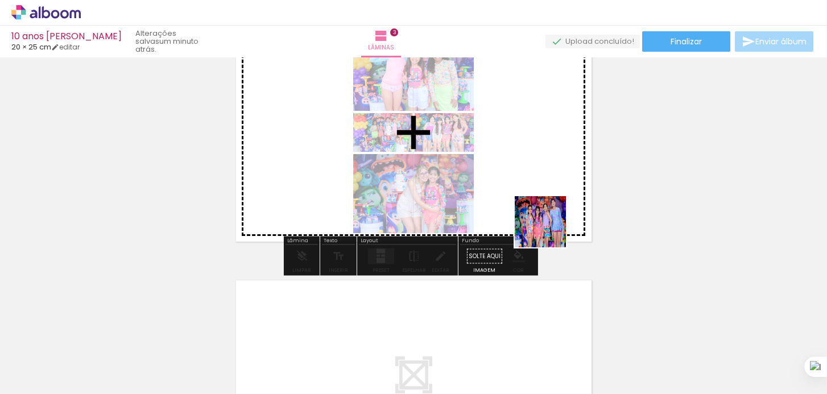
drag, startPoint x: 584, startPoint y: 299, endPoint x: 546, endPoint y: 220, distance: 87.3
click at [546, 220] on quentale-workspace at bounding box center [413, 197] width 827 height 394
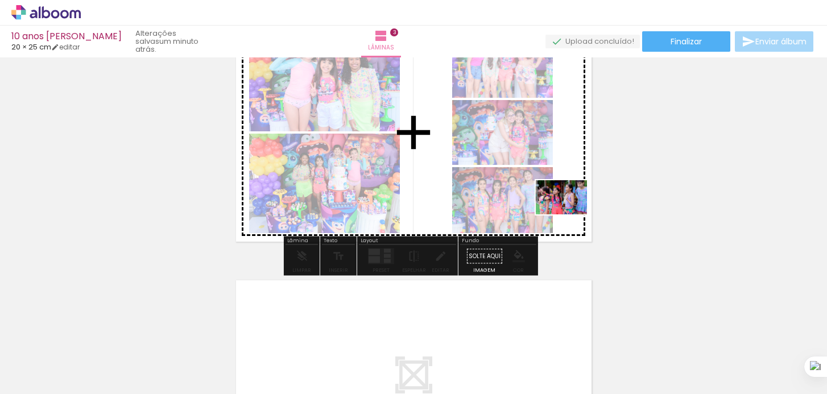
drag, startPoint x: 692, startPoint y: 362, endPoint x: 569, endPoint y: 214, distance: 191.9
click at [569, 214] on quentale-workspace at bounding box center [413, 197] width 827 height 394
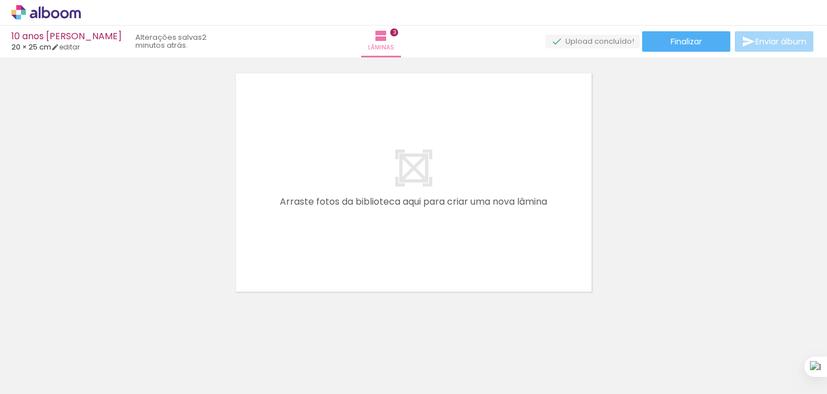
scroll to position [807, 0]
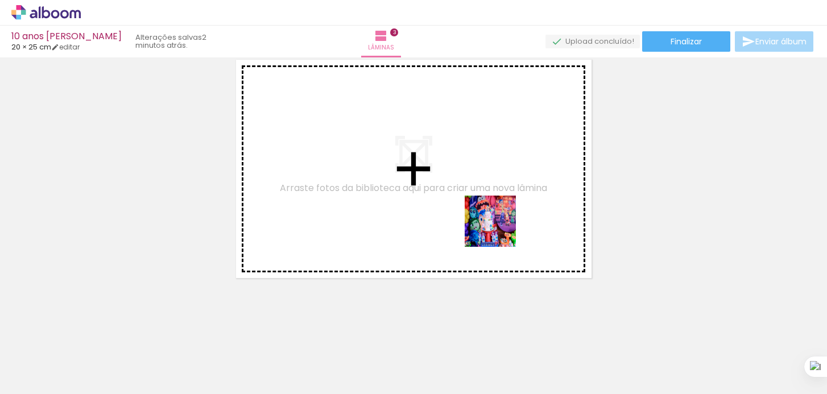
drag, startPoint x: 664, startPoint y: 353, endPoint x: 482, endPoint y: 218, distance: 226.4
click at [482, 218] on quentale-workspace at bounding box center [413, 197] width 827 height 394
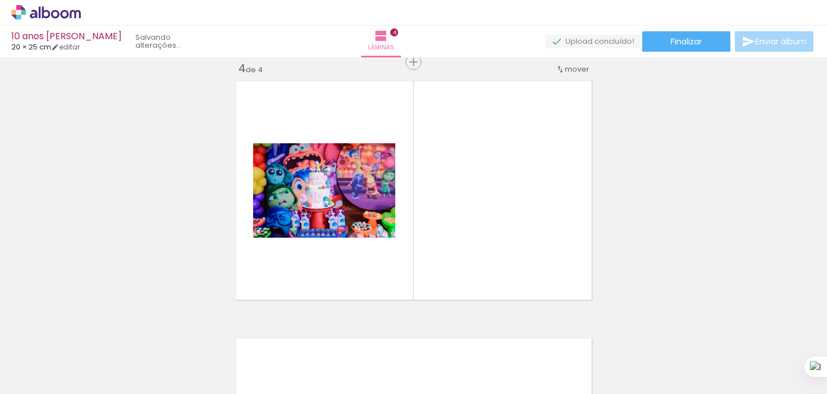
scroll to position [786, 0]
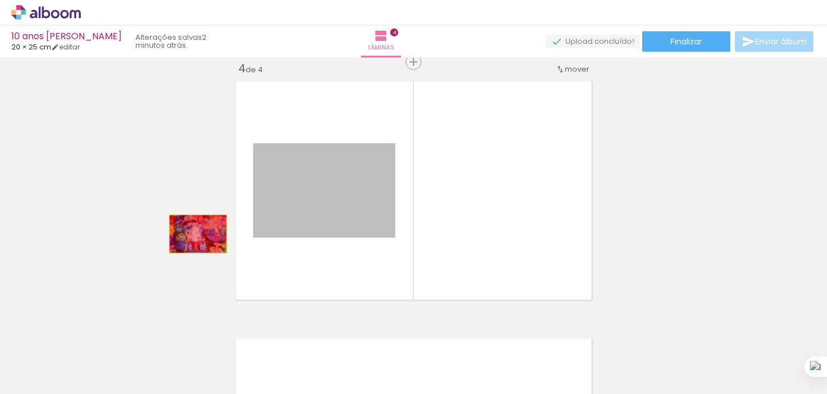
drag, startPoint x: 337, startPoint y: 190, endPoint x: 127, endPoint y: 270, distance: 224.7
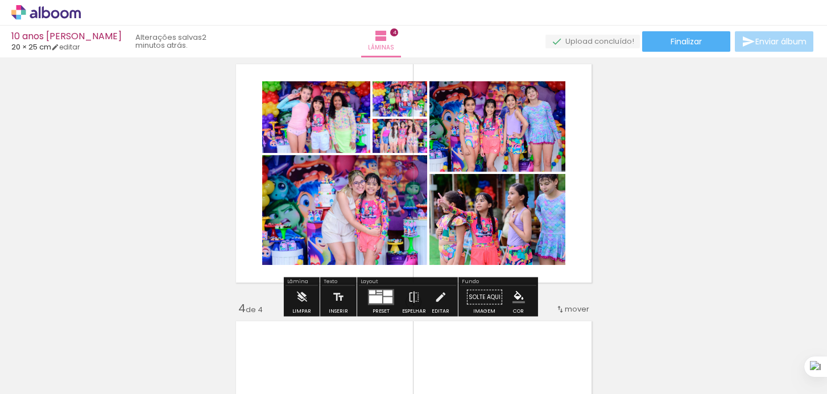
scroll to position [546, 0]
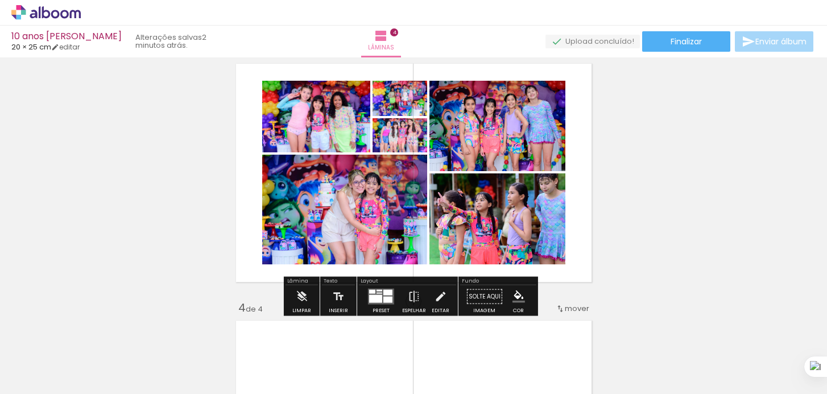
click at [380, 295] on quentale-layouter at bounding box center [381, 297] width 26 height 16
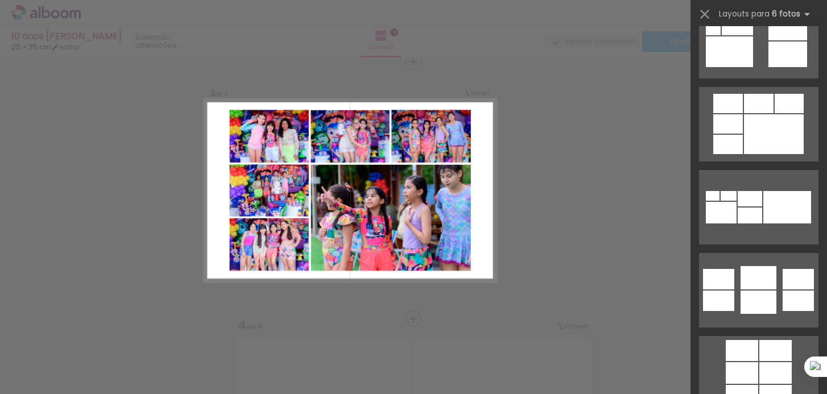
scroll to position [3335, 0]
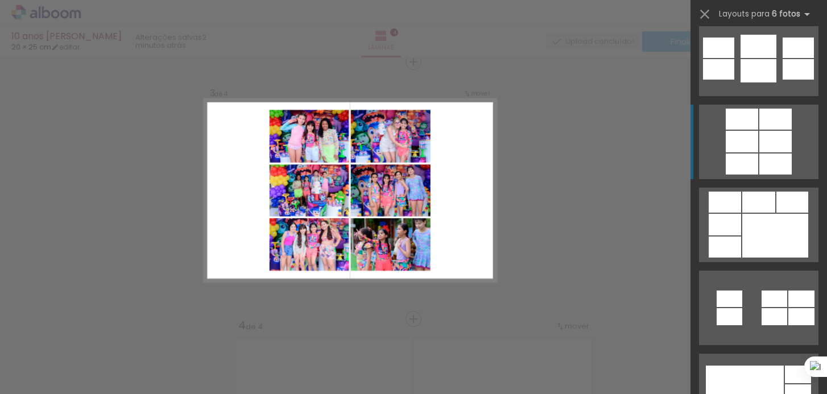
click at [763, 147] on div at bounding box center [775, 142] width 32 height 22
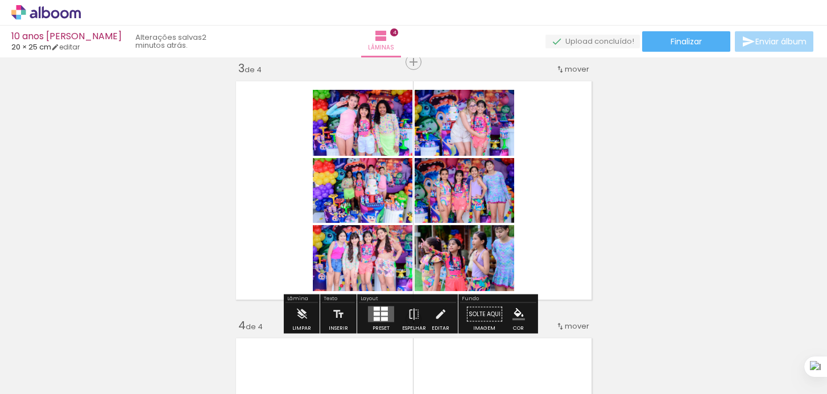
click at [516, 187] on quentale-layouter at bounding box center [414, 190] width 366 height 229
click at [462, 213] on quentale-photo at bounding box center [465, 190] width 100 height 65
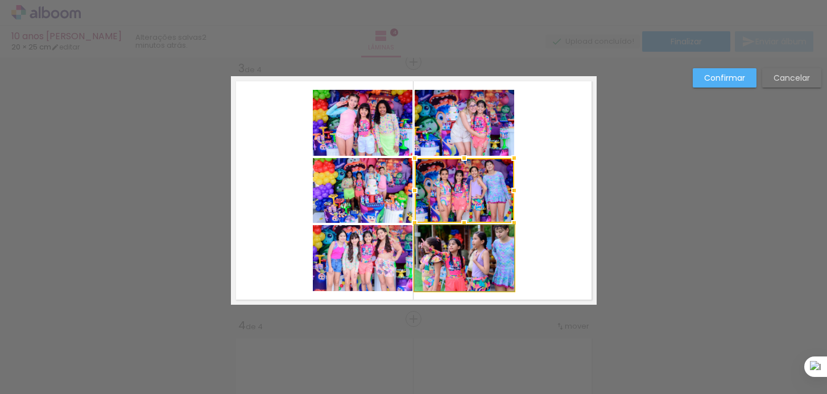
click at [491, 270] on quentale-photo at bounding box center [465, 258] width 100 height 66
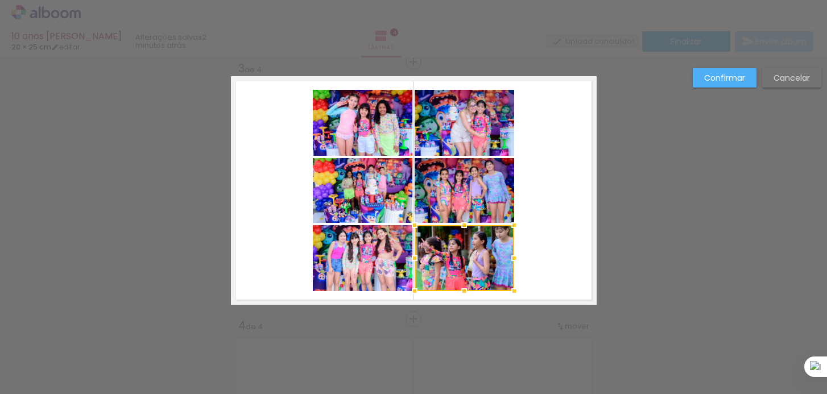
click at [493, 201] on quentale-photo at bounding box center [465, 190] width 100 height 65
click at [489, 133] on quentale-photo at bounding box center [465, 123] width 100 height 66
drag, startPoint x: 499, startPoint y: 201, endPoint x: 517, endPoint y: 200, distance: 17.7
click at [514, 200] on div at bounding box center [465, 190] width 100 height 201
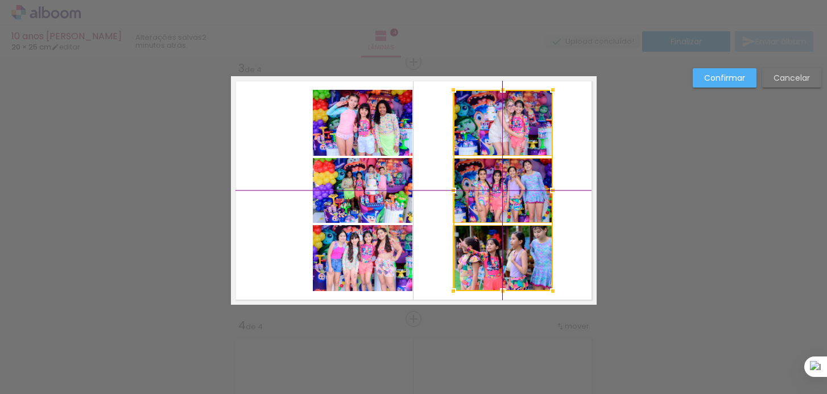
drag, startPoint x: 466, startPoint y: 197, endPoint x: 495, endPoint y: 192, distance: 29.9
click at [495, 192] on div at bounding box center [503, 190] width 100 height 201
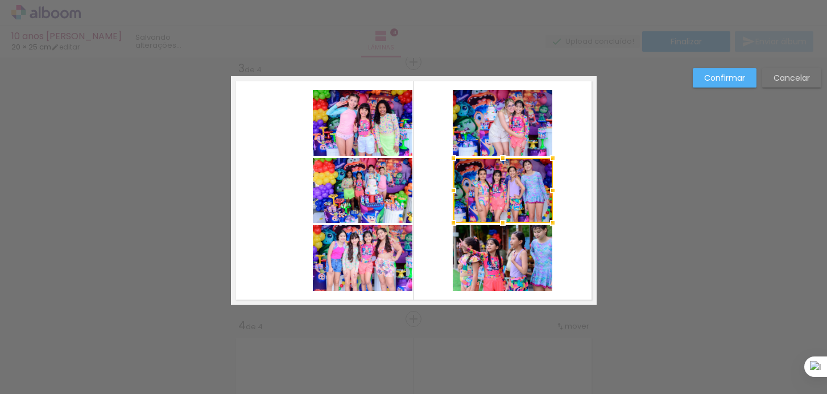
click at [371, 252] on quentale-photo at bounding box center [363, 258] width 100 height 66
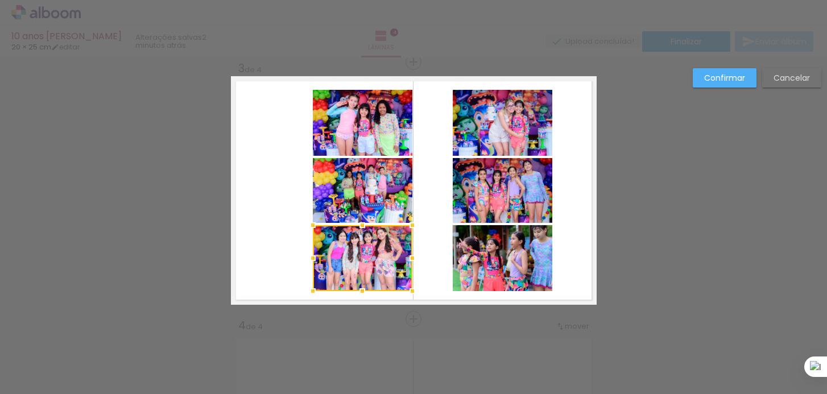
click at [385, 197] on quentale-photo at bounding box center [363, 190] width 100 height 65
click at [384, 112] on quentale-photo at bounding box center [363, 123] width 100 height 66
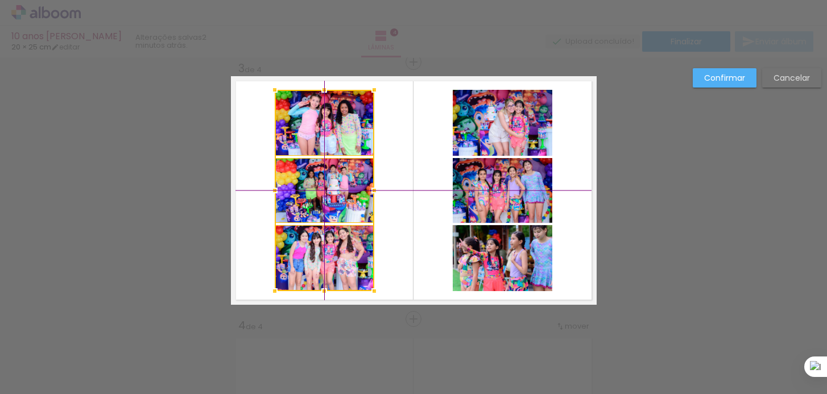
drag, startPoint x: 393, startPoint y: 191, endPoint x: 354, endPoint y: 192, distance: 38.7
click at [354, 192] on div at bounding box center [325, 190] width 100 height 201
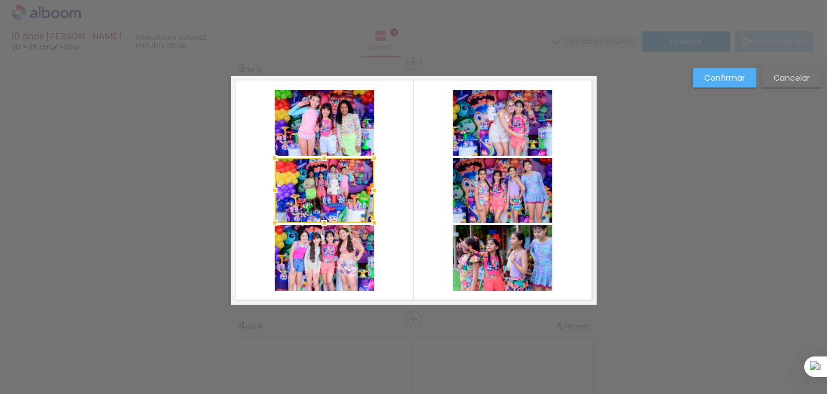
drag, startPoint x: 559, startPoint y: 278, endPoint x: 261, endPoint y: 117, distance: 339.3
click at [261, 117] on quentale-layouter at bounding box center [414, 190] width 366 height 229
click at [339, 129] on quentale-photo at bounding box center [325, 123] width 100 height 66
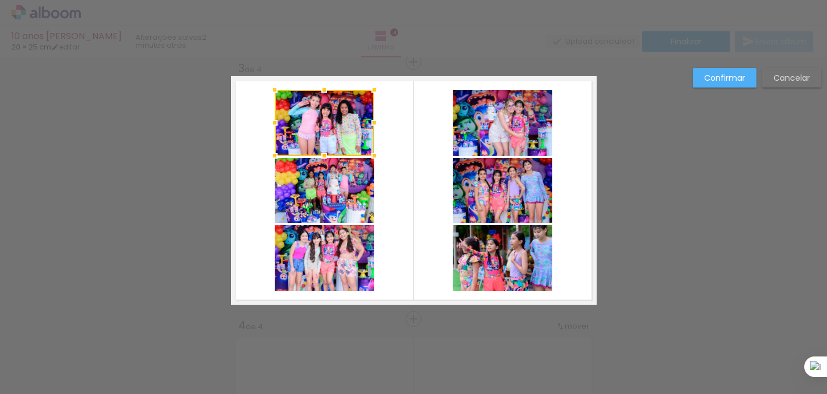
click at [325, 192] on quentale-photo at bounding box center [325, 190] width 100 height 65
click at [330, 255] on quentale-photo at bounding box center [325, 258] width 100 height 66
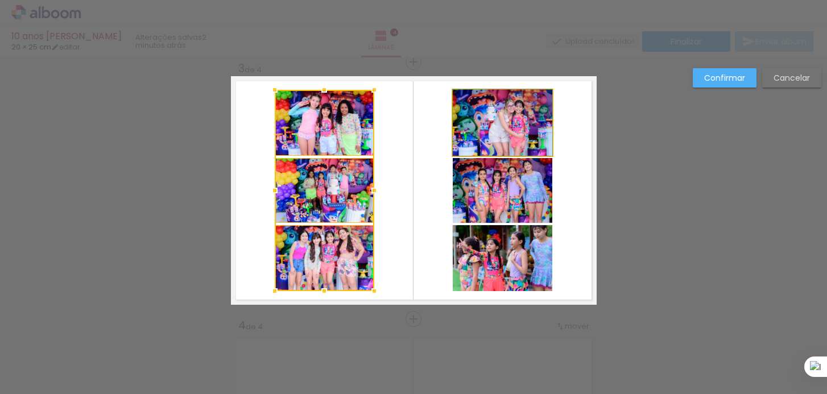
click at [467, 119] on quentale-photo at bounding box center [503, 123] width 100 height 66
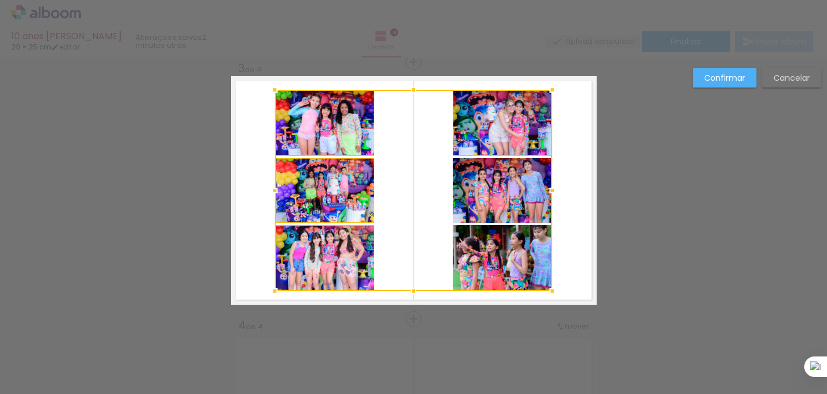
click at [457, 181] on div at bounding box center [414, 190] width 278 height 201
click at [467, 233] on div at bounding box center [414, 190] width 278 height 201
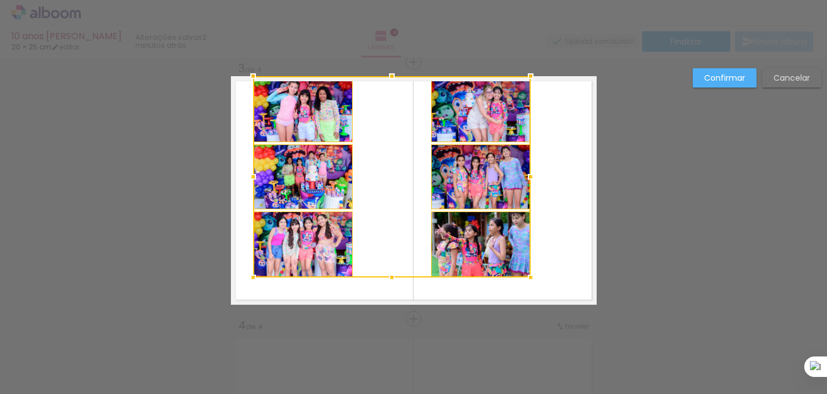
drag, startPoint x: 330, startPoint y: 136, endPoint x: 308, endPoint y: 118, distance: 27.9
click at [308, 118] on div at bounding box center [392, 176] width 278 height 201
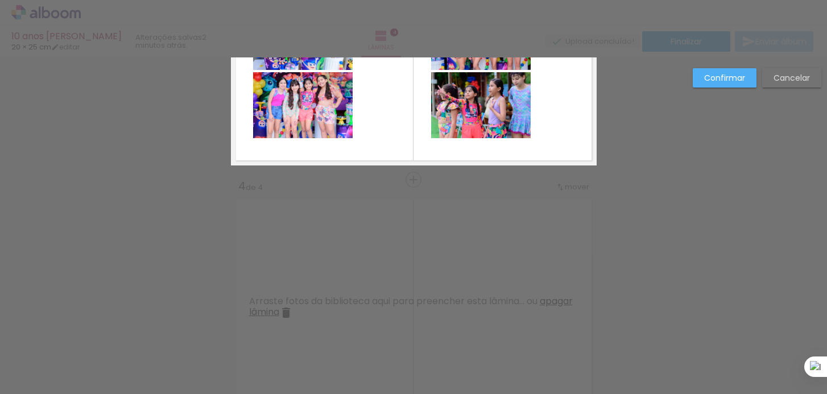
scroll to position [455, 0]
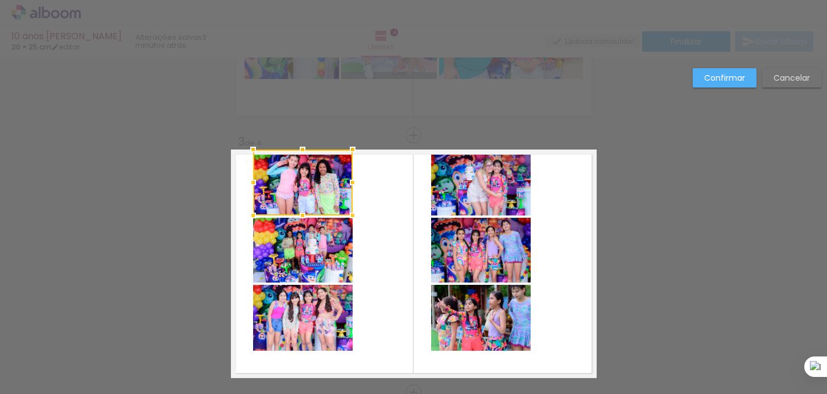
click at [332, 254] on quentale-photo at bounding box center [303, 250] width 100 height 65
click at [327, 321] on quentale-photo at bounding box center [303, 318] width 100 height 66
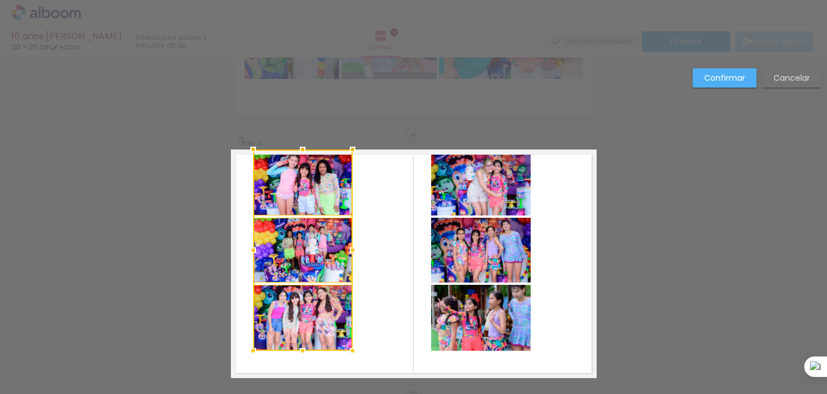
click at [481, 195] on quentale-photo at bounding box center [481, 183] width 100 height 66
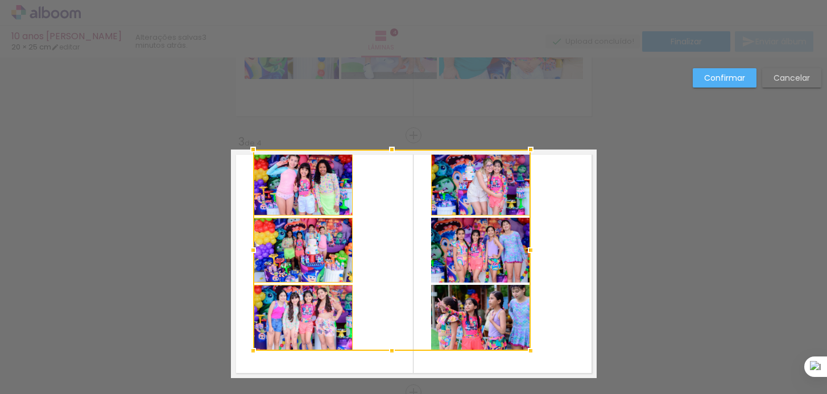
click at [471, 247] on div at bounding box center [392, 250] width 278 height 201
click at [466, 308] on div at bounding box center [392, 250] width 278 height 201
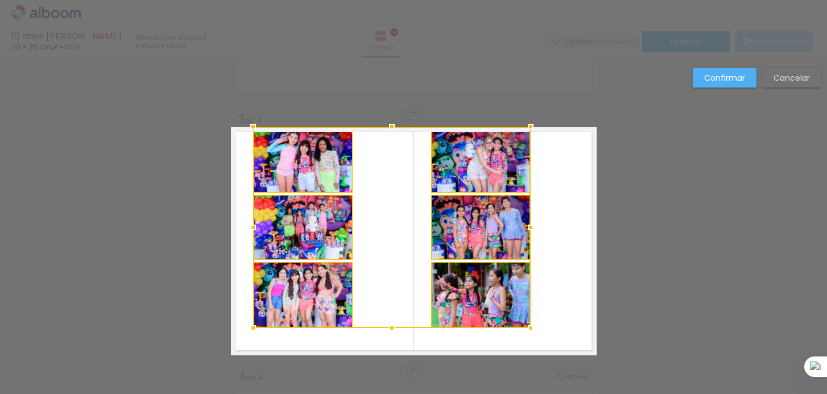
scroll to position [501, 0]
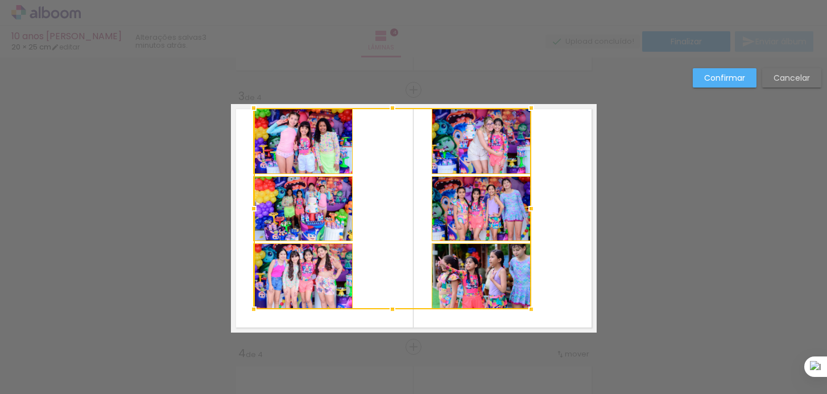
click at [301, 127] on div at bounding box center [393, 208] width 278 height 201
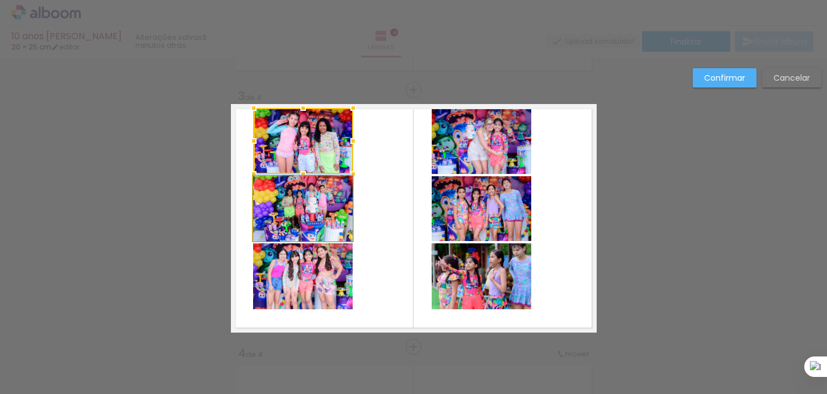
click at [304, 205] on quentale-photo at bounding box center [303, 208] width 100 height 65
click at [320, 284] on quentale-photo at bounding box center [303, 276] width 100 height 66
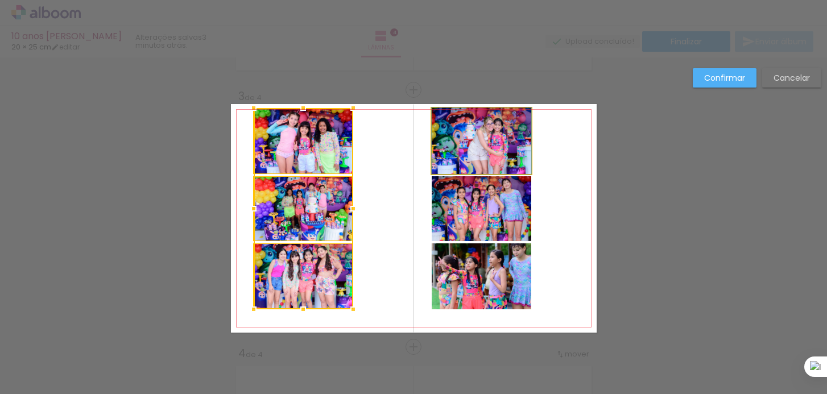
click at [476, 162] on quentale-photo at bounding box center [482, 141] width 100 height 66
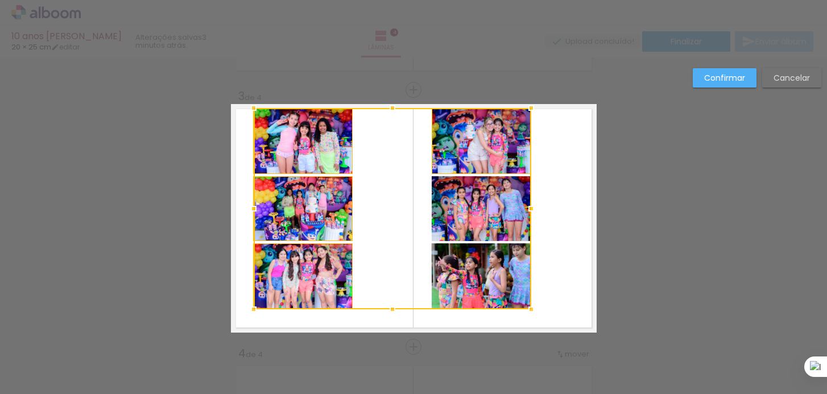
click at [471, 220] on div at bounding box center [393, 208] width 278 height 201
click at [471, 283] on div at bounding box center [393, 208] width 278 height 201
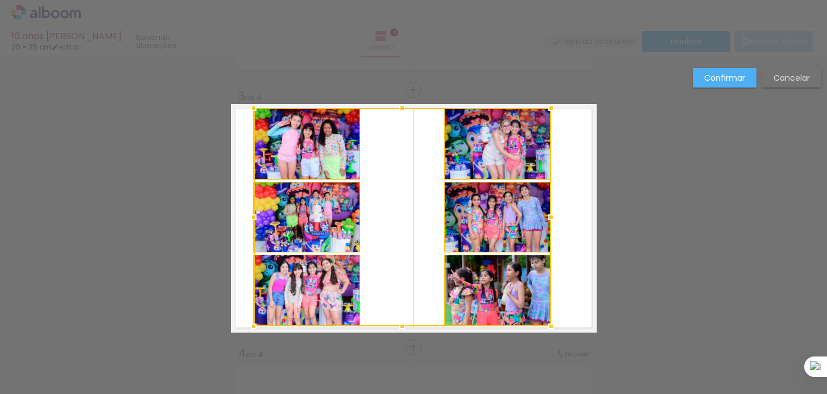
drag, startPoint x: 527, startPoint y: 310, endPoint x: 547, endPoint y: 327, distance: 26.2
click at [547, 327] on div at bounding box center [551, 326] width 23 height 23
click at [547, 327] on quentale-layouter at bounding box center [414, 218] width 366 height 229
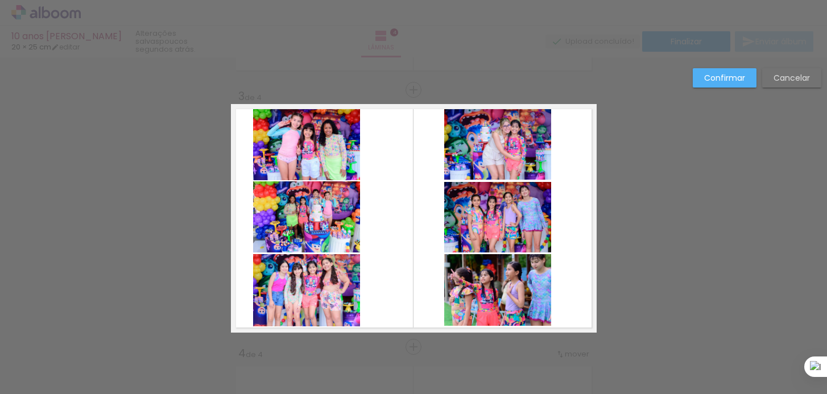
drag, startPoint x: 426, startPoint y: 146, endPoint x: 504, endPoint y: 279, distance: 154.5
click at [504, 279] on quentale-layouter at bounding box center [414, 218] width 366 height 229
click at [495, 171] on quentale-photo at bounding box center [497, 144] width 107 height 72
click at [494, 216] on quentale-photo at bounding box center [497, 217] width 107 height 71
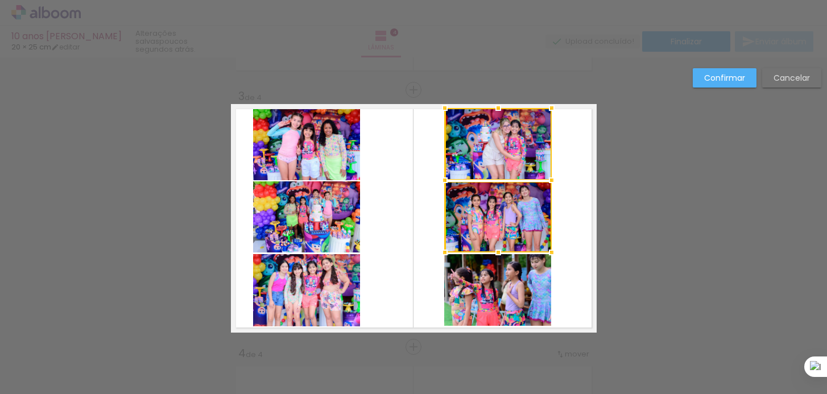
click at [499, 286] on quentale-photo at bounding box center [497, 290] width 107 height 72
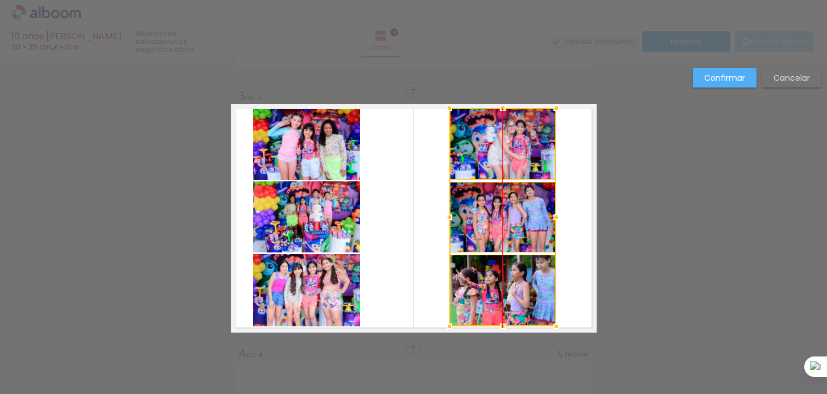
click at [530, 218] on div at bounding box center [502, 217] width 107 height 218
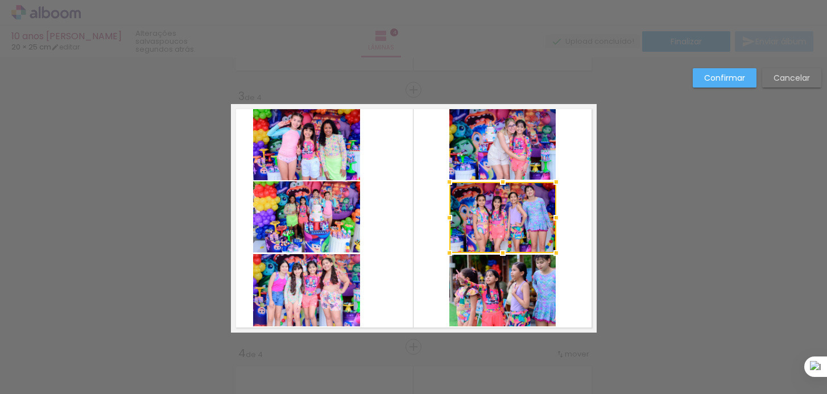
click at [339, 222] on quentale-photo at bounding box center [306, 216] width 107 height 71
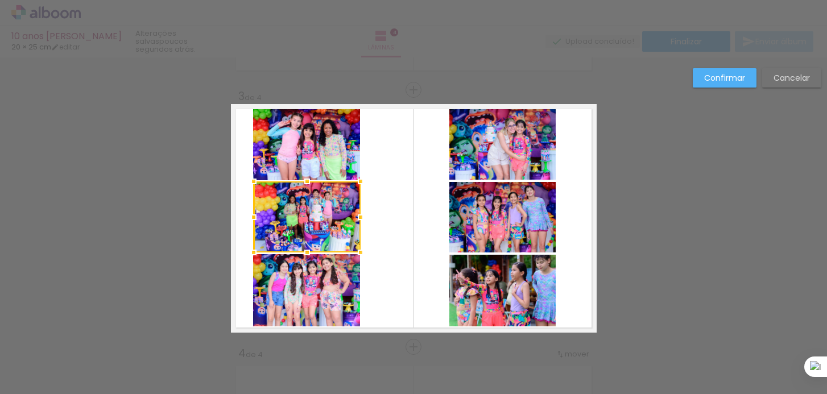
click at [346, 155] on quentale-photo at bounding box center [306, 144] width 107 height 72
click at [344, 266] on quentale-photo at bounding box center [306, 290] width 107 height 72
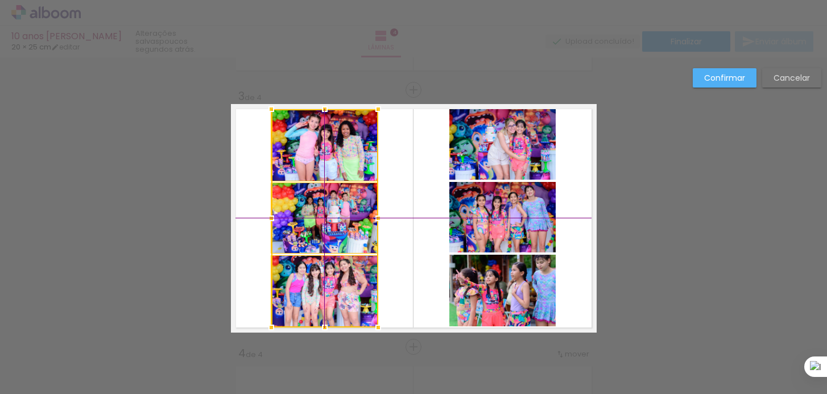
drag, startPoint x: 335, startPoint y: 215, endPoint x: 351, endPoint y: 215, distance: 15.9
click at [351, 215] on div at bounding box center [324, 218] width 107 height 218
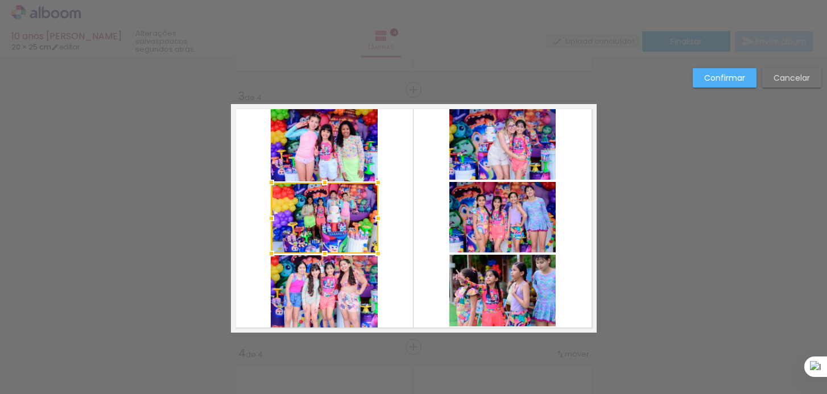
click at [403, 197] on quentale-layouter at bounding box center [414, 218] width 366 height 229
click at [0, 0] on slot "Confirmar" at bounding box center [0, 0] width 0 height 0
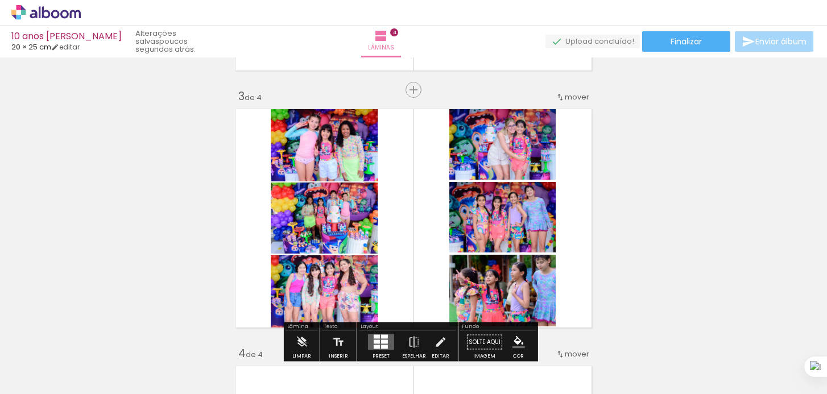
scroll to position [0, 0]
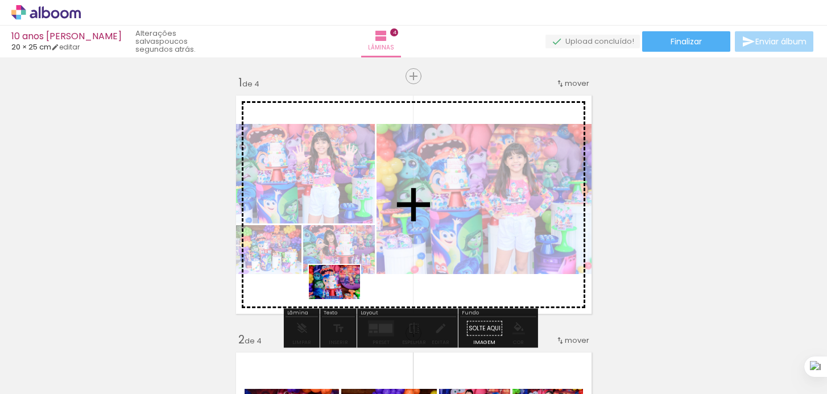
drag, startPoint x: 609, startPoint y: 354, endPoint x: 343, endPoint y: 299, distance: 271.3
click at [343, 299] on quentale-workspace at bounding box center [413, 197] width 827 height 394
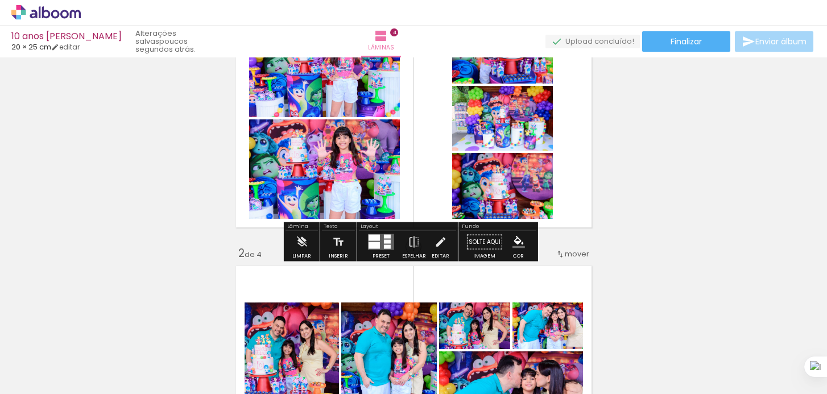
scroll to position [86, 0]
click at [380, 243] on quentale-layouter at bounding box center [381, 242] width 26 height 16
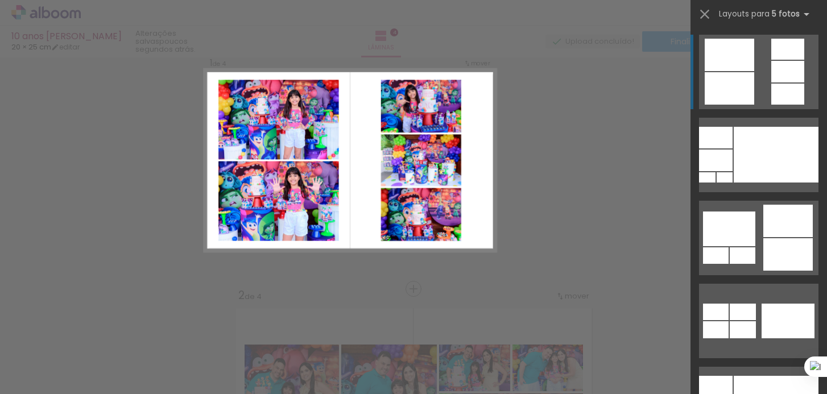
scroll to position [14, 0]
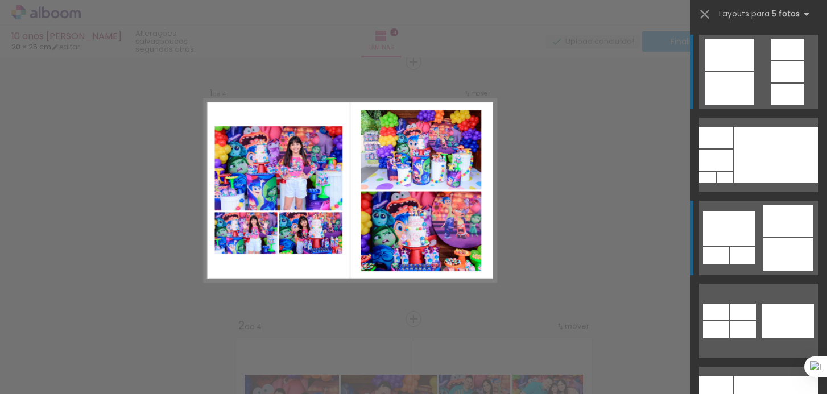
click at [773, 226] on div at bounding box center [787, 221] width 49 height 32
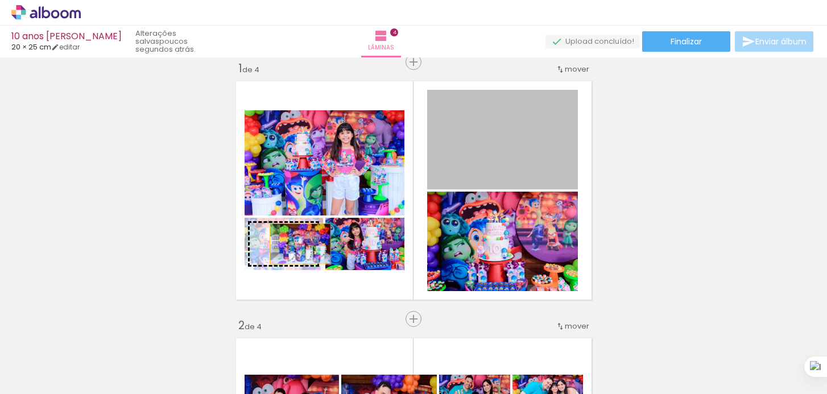
drag, startPoint x: 492, startPoint y: 161, endPoint x: 278, endPoint y: 243, distance: 229.3
click at [0, 0] on slot at bounding box center [0, 0] width 0 height 0
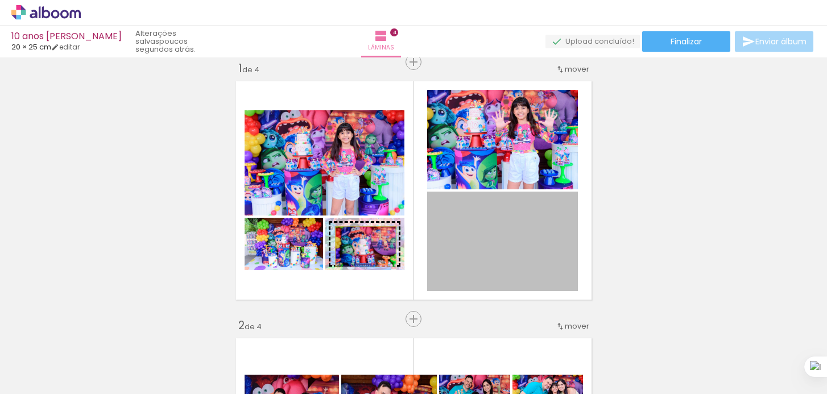
drag, startPoint x: 448, startPoint y: 243, endPoint x: 361, endPoint y: 246, distance: 86.5
click at [0, 0] on slot at bounding box center [0, 0] width 0 height 0
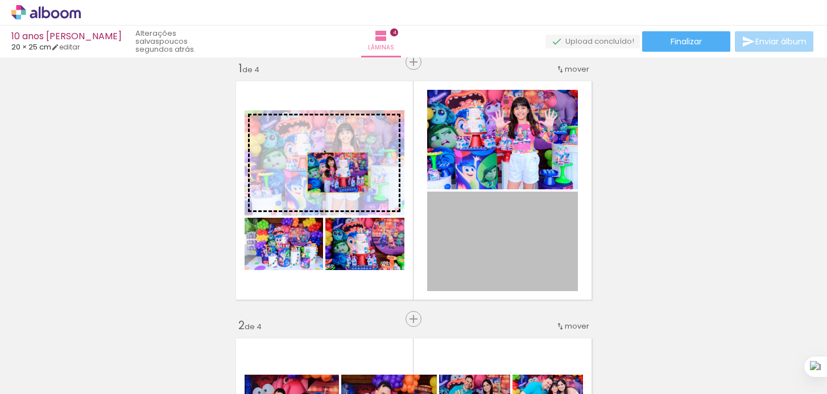
drag, startPoint x: 501, startPoint y: 245, endPoint x: 331, endPoint y: 170, distance: 186.2
click at [0, 0] on slot at bounding box center [0, 0] width 0 height 0
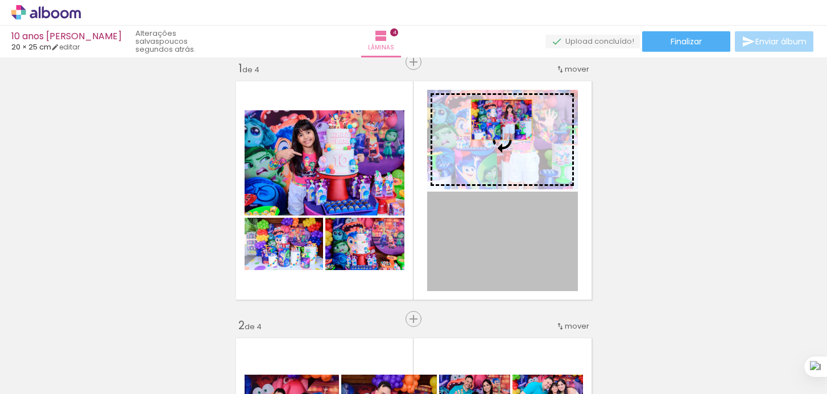
drag, startPoint x: 492, startPoint y: 217, endPoint x: 498, endPoint y: 119, distance: 98.0
click at [0, 0] on slot at bounding box center [0, 0] width 0 height 0
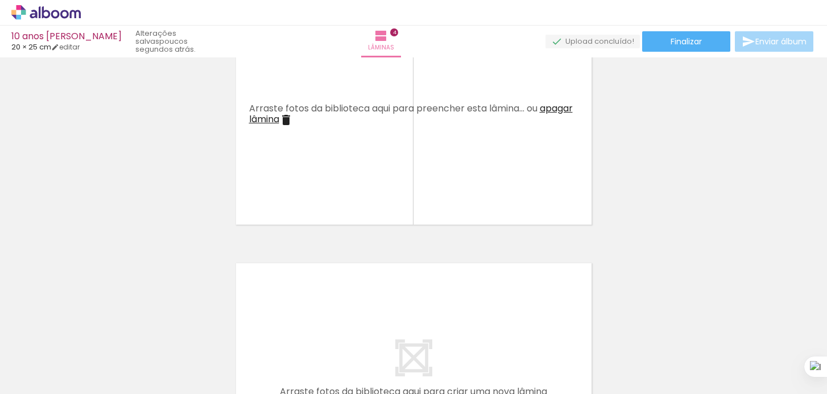
scroll to position [0, 158]
drag, startPoint x: 211, startPoint y: 375, endPoint x: 192, endPoint y: 378, distance: 19.5
click at [192, 378] on quentale-thumb at bounding box center [211, 355] width 64 height 65
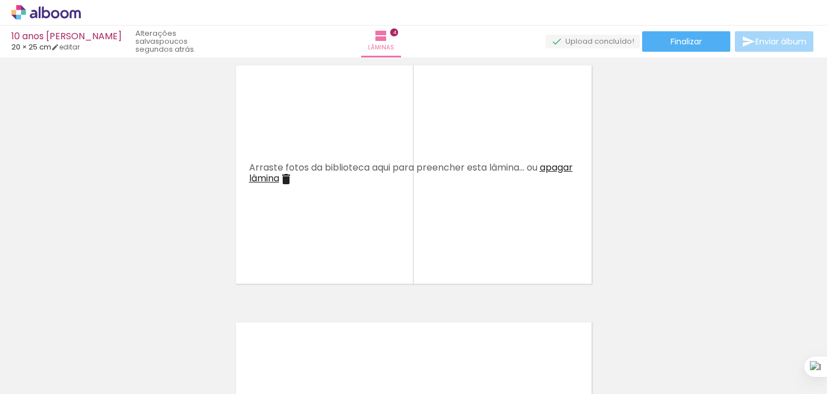
scroll to position [801, 0]
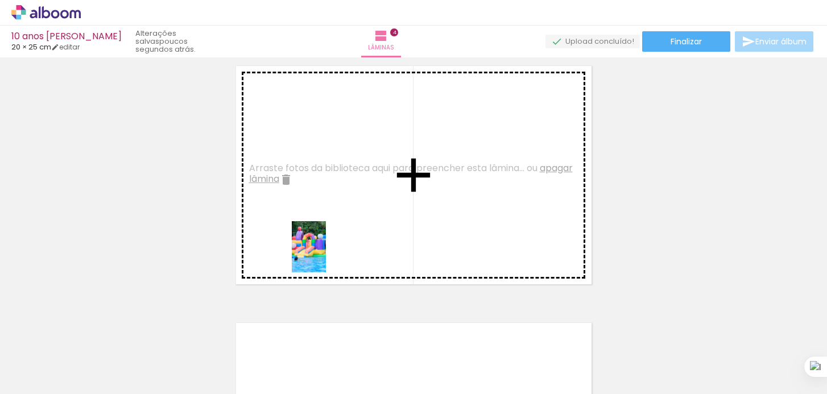
drag, startPoint x: 236, startPoint y: 360, endPoint x: 300, endPoint y: 355, distance: 64.5
click at [326, 255] on quentale-workspace at bounding box center [413, 197] width 827 height 394
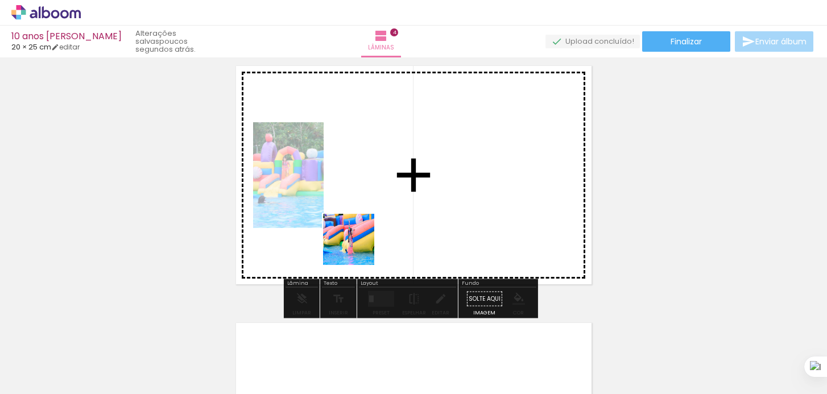
drag, startPoint x: 300, startPoint y: 355, endPoint x: 360, endPoint y: 245, distance: 125.0
click at [360, 245] on quentale-workspace at bounding box center [413, 197] width 827 height 394
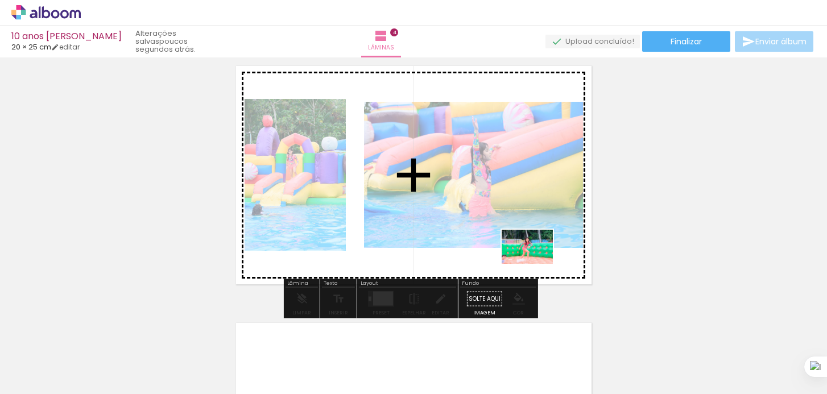
drag, startPoint x: 480, startPoint y: 302, endPoint x: 538, endPoint y: 264, distance: 69.4
click at [536, 264] on quentale-workspace at bounding box center [413, 197] width 827 height 394
click at [536, 264] on quentale-layouter at bounding box center [414, 175] width 366 height 229
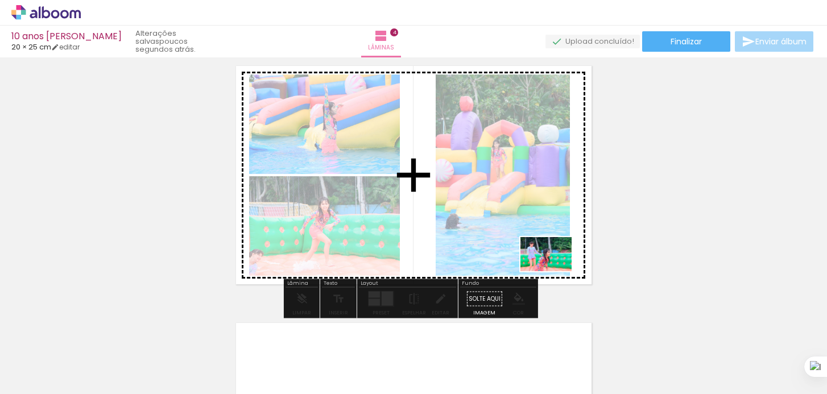
drag, startPoint x: 485, startPoint y: 354, endPoint x: 555, endPoint y: 271, distance: 108.6
click at [555, 271] on quentale-workspace at bounding box center [413, 197] width 827 height 394
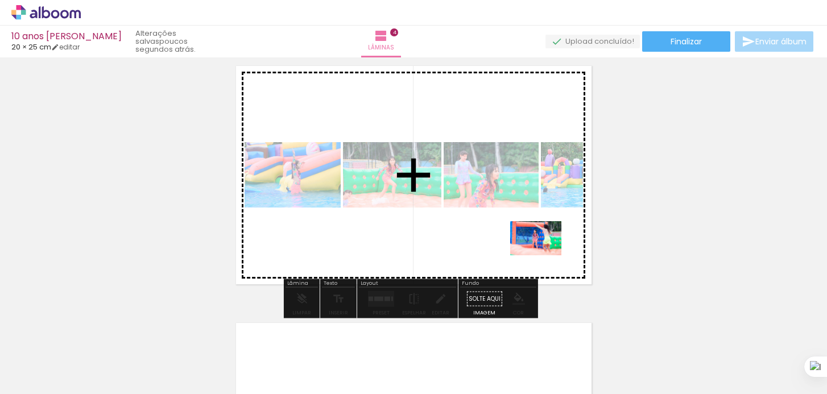
drag, startPoint x: 564, startPoint y: 358, endPoint x: 544, endPoint y: 255, distance: 104.8
click at [544, 255] on quentale-workspace at bounding box center [413, 197] width 827 height 394
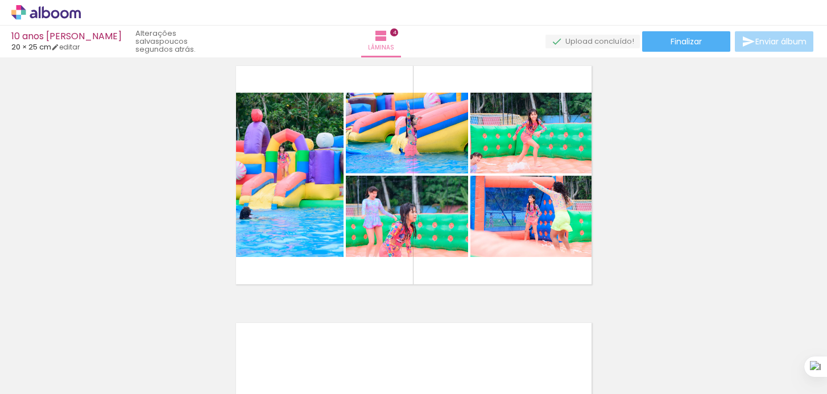
scroll to position [0, 1155]
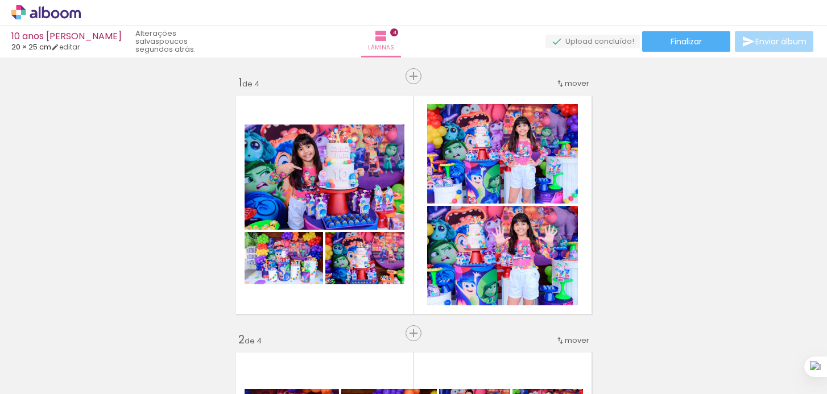
scroll to position [801, 0]
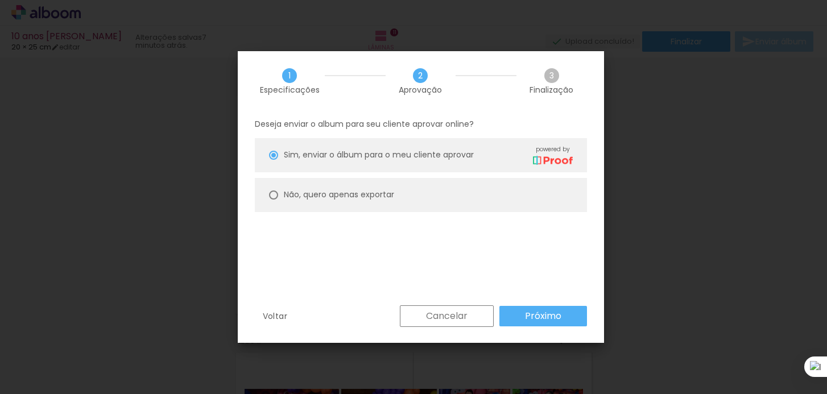
scroll to position [0, 3092]
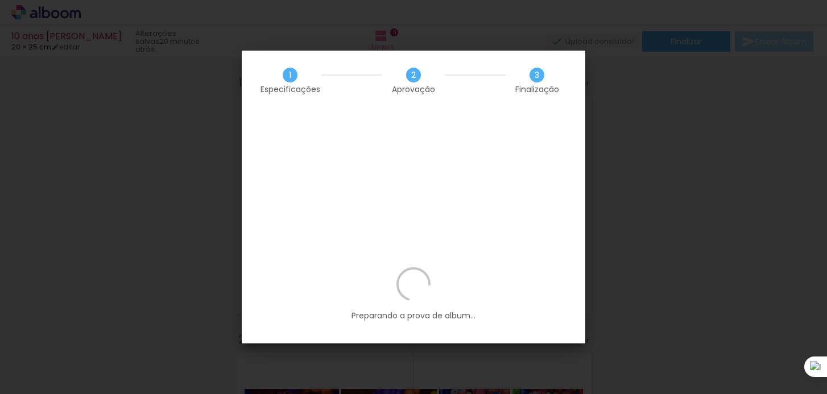
scroll to position [0, 3092]
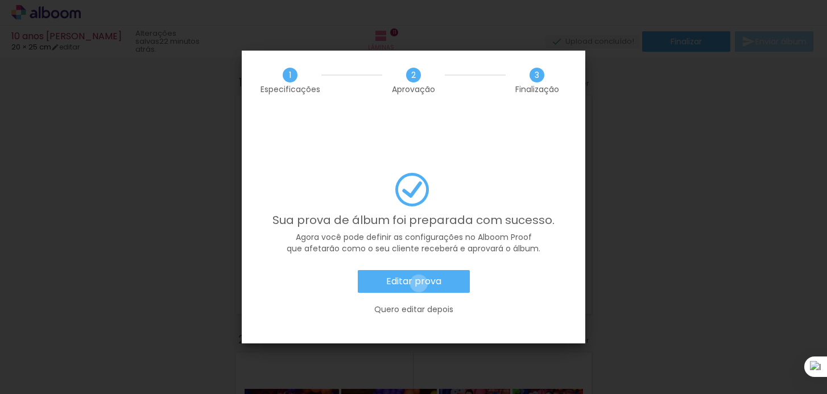
click at [0, 0] on slot "Editar prova" at bounding box center [0, 0] width 0 height 0
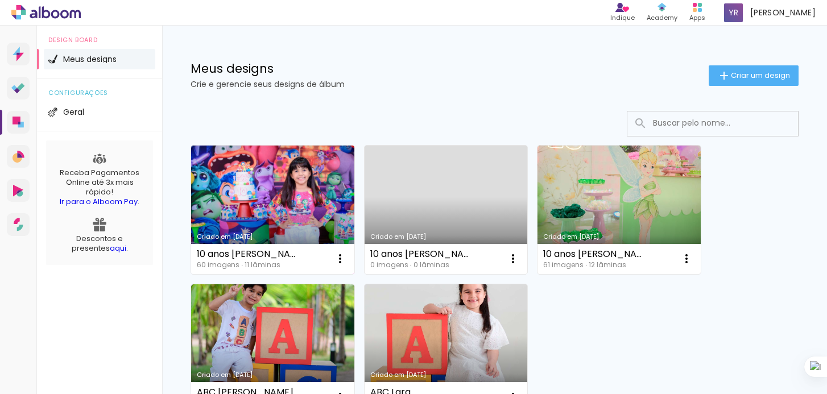
click at [278, 214] on link "Criado em [DATE]" at bounding box center [272, 210] width 163 height 129
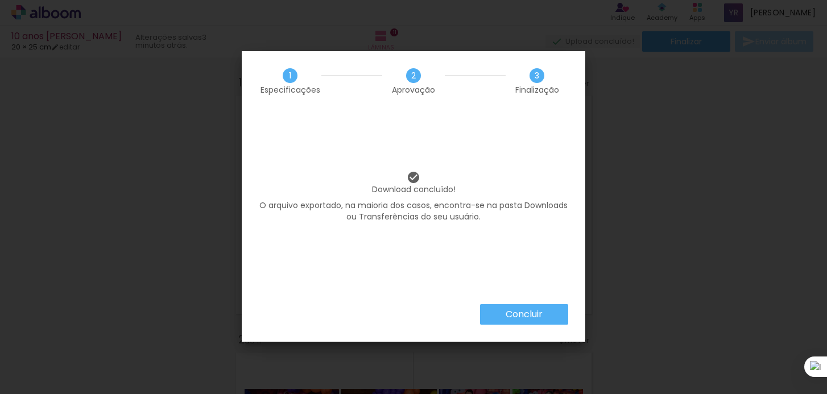
click at [0, 0] on slot "Concluir" at bounding box center [0, 0] width 0 height 0
